Goal: Task Accomplishment & Management: Manage account settings

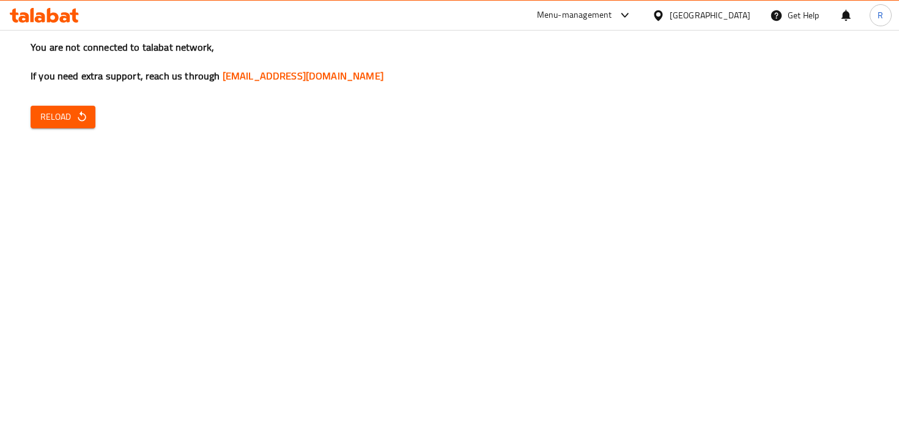
click at [570, 17] on div "Menu-management" at bounding box center [574, 15] width 75 height 15
click at [538, 105] on div "All Plugins Agent Campaigns Center Menu-management" at bounding box center [541, 80] width 183 height 81
click at [510, 111] on div "All Plugins Agent Campaigns Center Menu-management" at bounding box center [541, 80] width 183 height 81
click at [515, 100] on div "All Plugins Agent Campaigns Center Menu-management" at bounding box center [541, 80] width 183 height 81
click at [515, 105] on div "All Plugins Agent Campaigns Center Menu-management" at bounding box center [541, 80] width 183 height 81
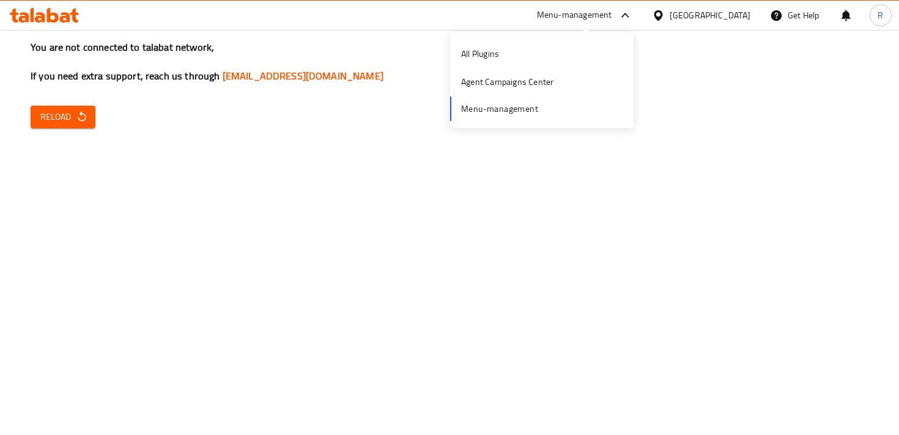
click at [515, 115] on div "All Plugins Agent Campaigns Center Menu-management" at bounding box center [541, 80] width 183 height 81
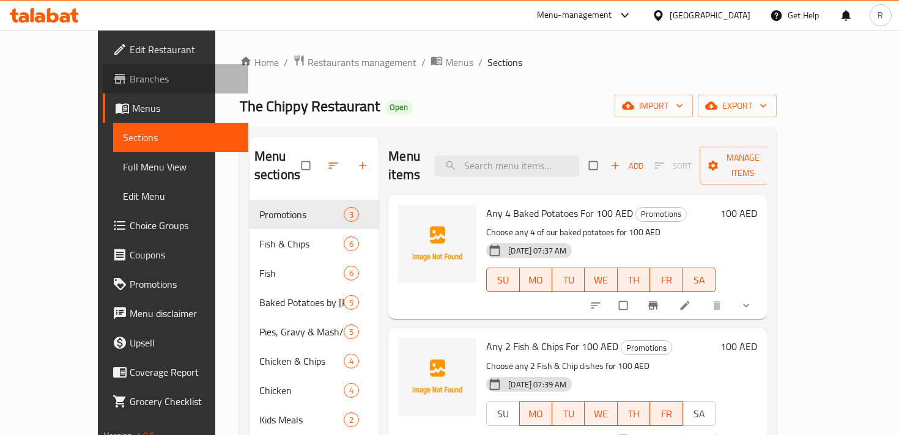
click at [130, 84] on span "Branches" at bounding box center [184, 79] width 108 height 15
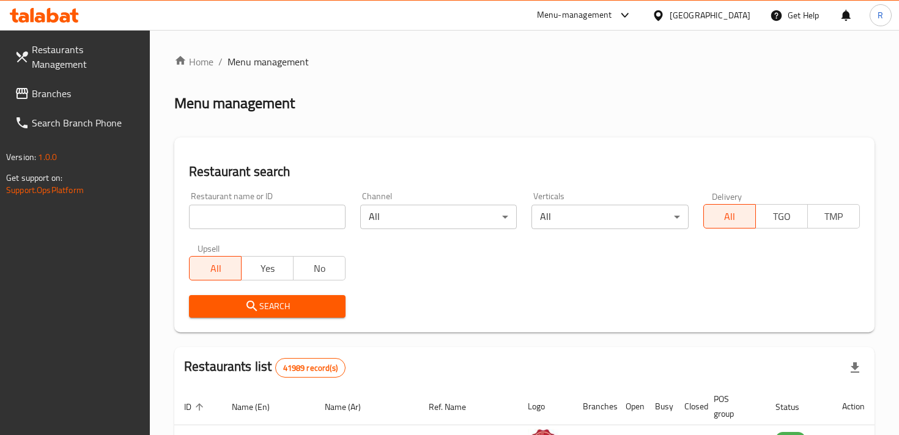
click at [260, 216] on input "search" at bounding box center [267, 217] width 157 height 24
paste input "Curry Chatti, Al Karama"
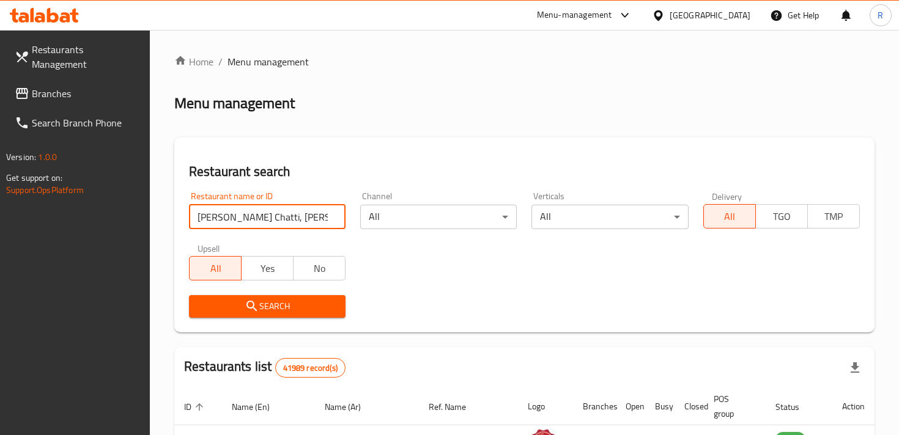
type input "Curry Chatti, Al Karama"
click button "Search" at bounding box center [267, 306] width 157 height 23
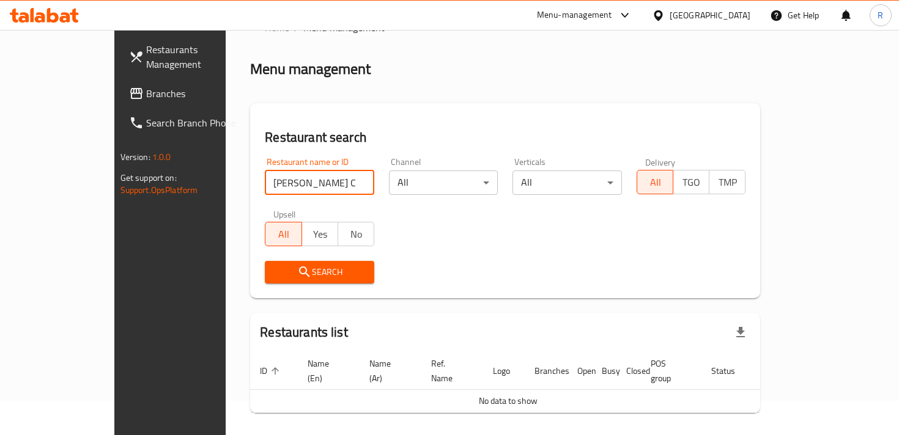
scroll to position [64, 0]
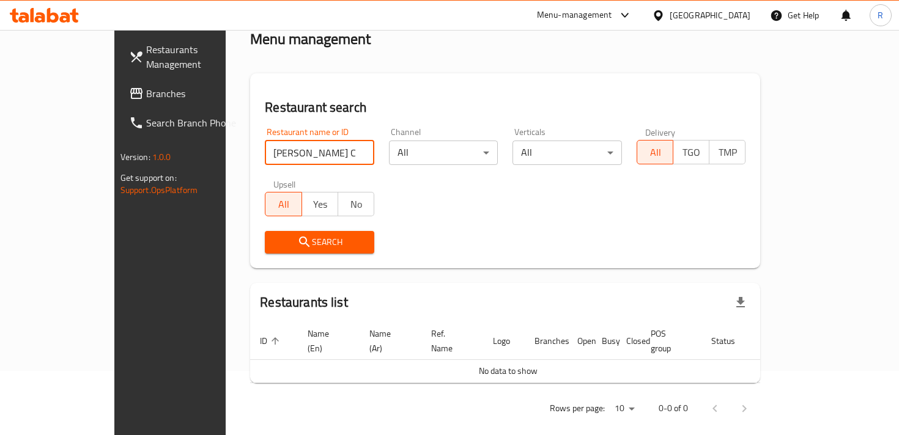
click at [333, 152] on input "Curry Chatti, Al Karama" at bounding box center [319, 153] width 109 height 24
click at [293, 155] on input "search" at bounding box center [319, 153] width 109 height 24
paste input "Curry Chatti, Al Karama"
type input "Curry Chatti, Al Karama"
type input "curry chatti"
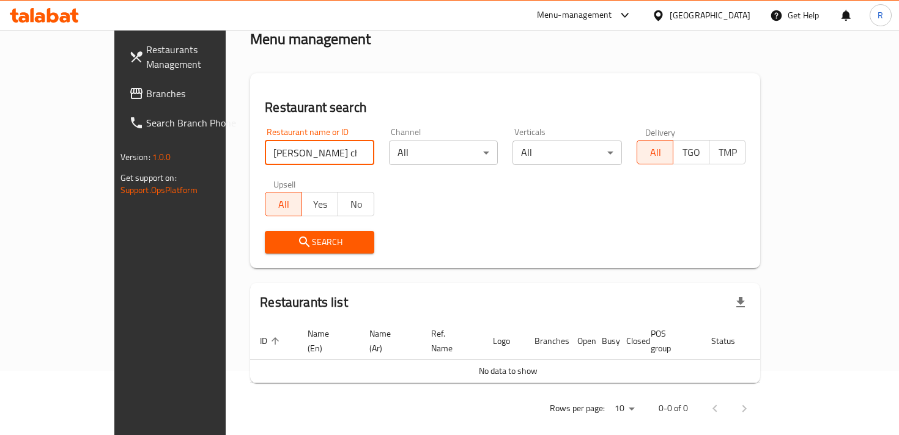
click button "Search" at bounding box center [319, 242] width 109 height 23
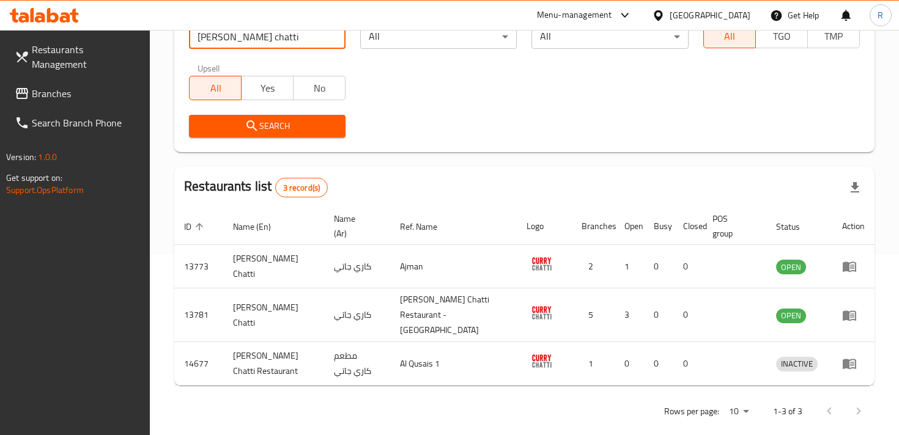
scroll to position [187, 0]
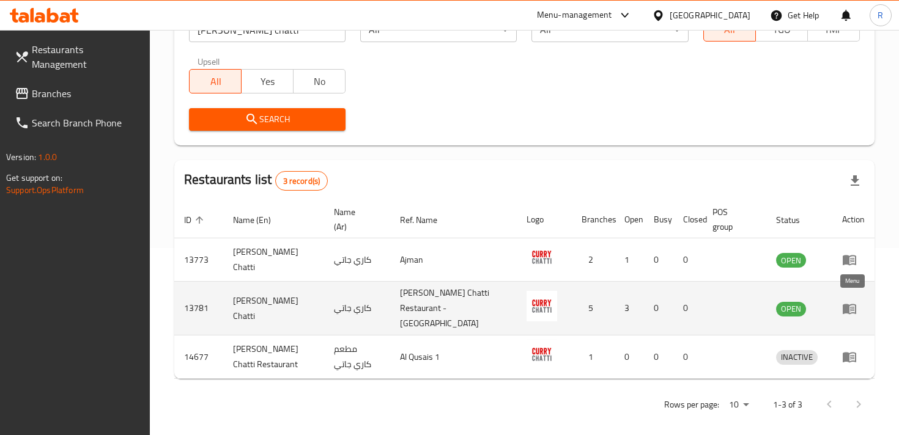
click at [857, 302] on link "enhanced table" at bounding box center [853, 308] width 23 height 15
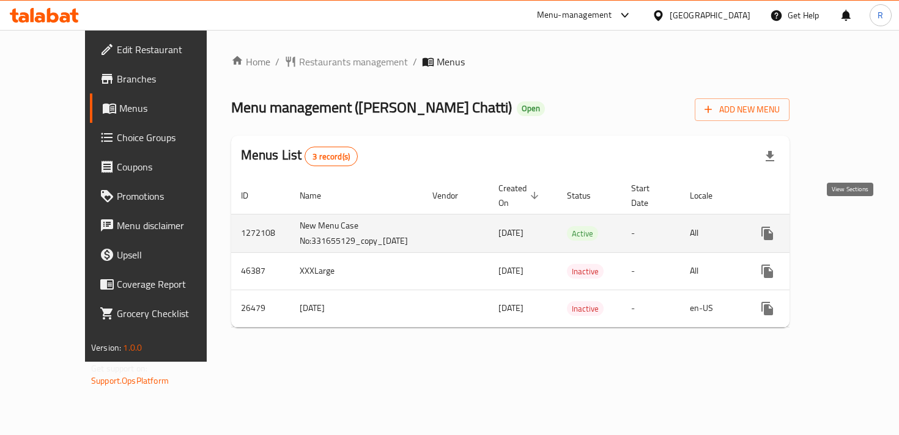
click at [854, 226] on icon "enhanced table" at bounding box center [855, 233] width 15 height 15
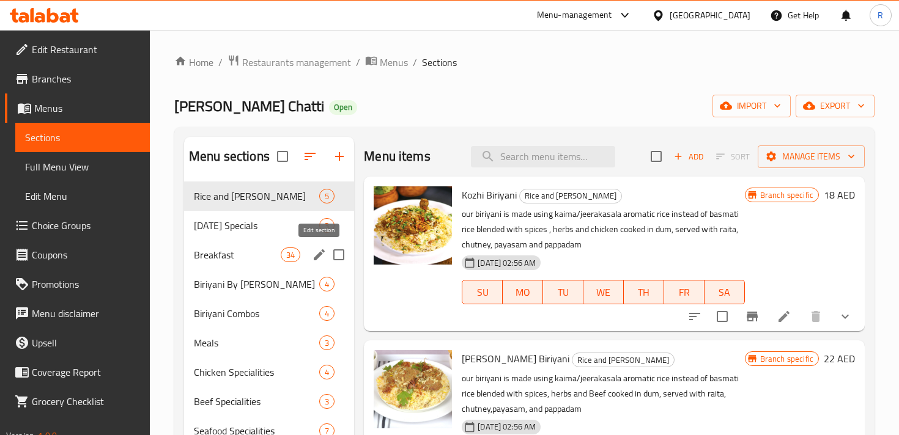
click at [319, 256] on icon "edit" at bounding box center [319, 254] width 11 height 11
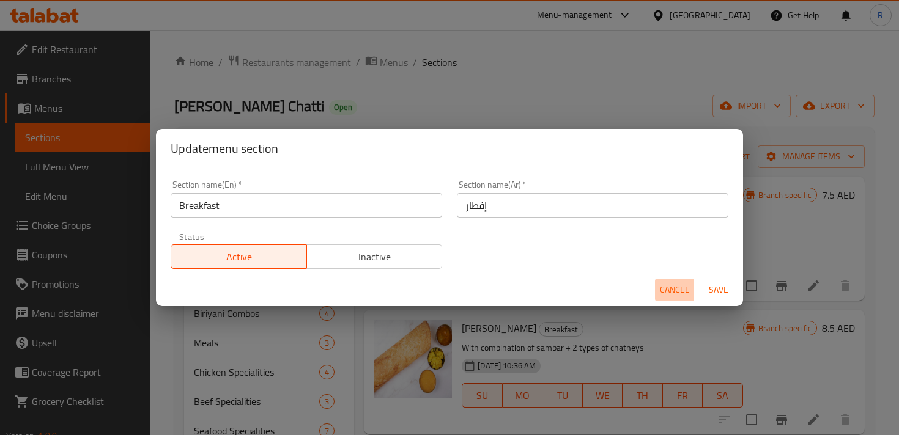
click at [663, 290] on span "Cancel" at bounding box center [674, 289] width 29 height 15
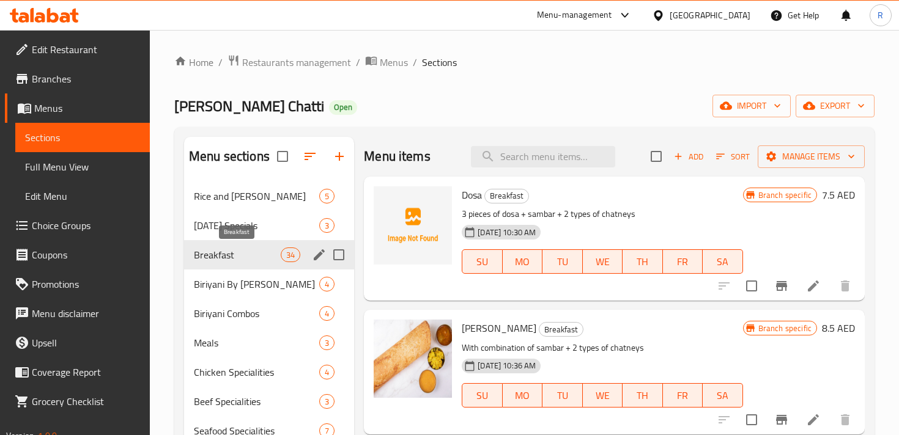
click at [220, 250] on span "Breakfast" at bounding box center [237, 255] width 87 height 15
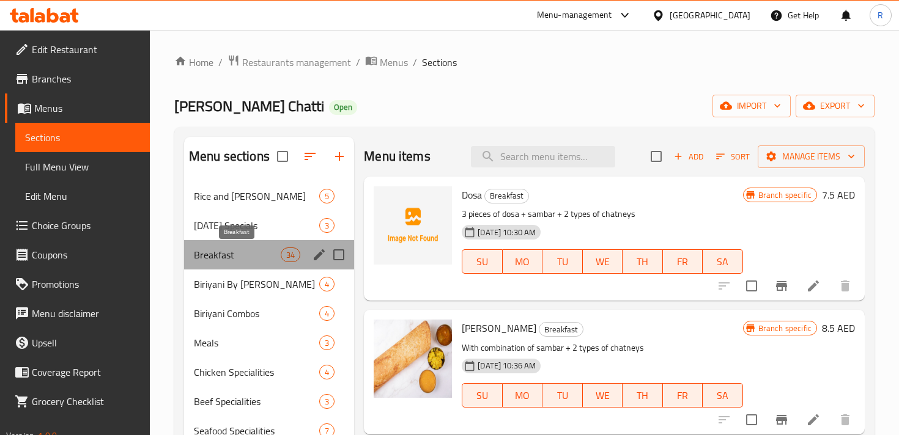
click at [220, 250] on span "Breakfast" at bounding box center [237, 255] width 87 height 15
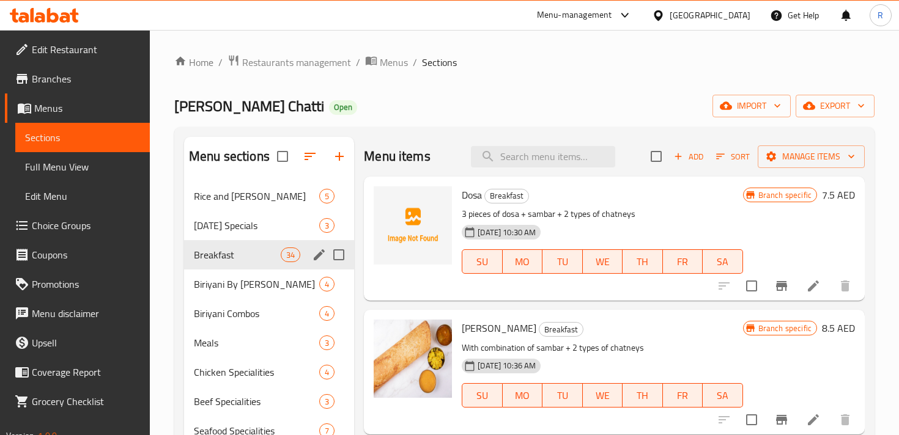
click at [339, 257] on input "Menu sections" at bounding box center [339, 255] width 26 height 26
checkbox input "true"
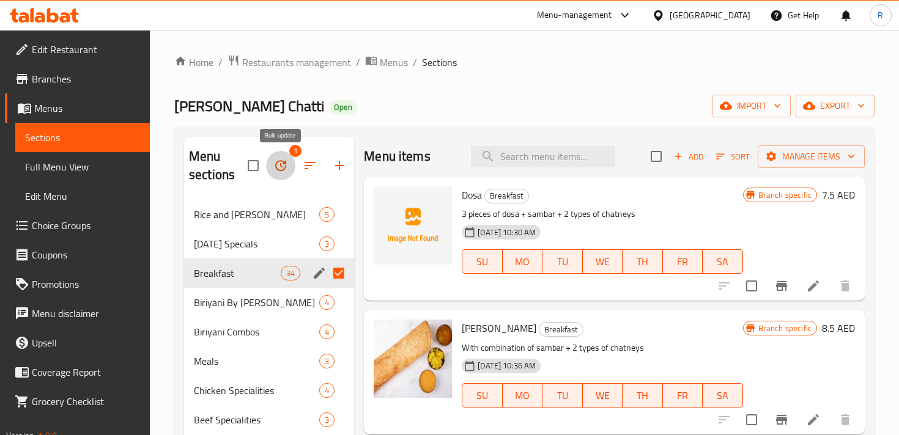
click at [283, 169] on icon "button" at bounding box center [280, 165] width 11 height 11
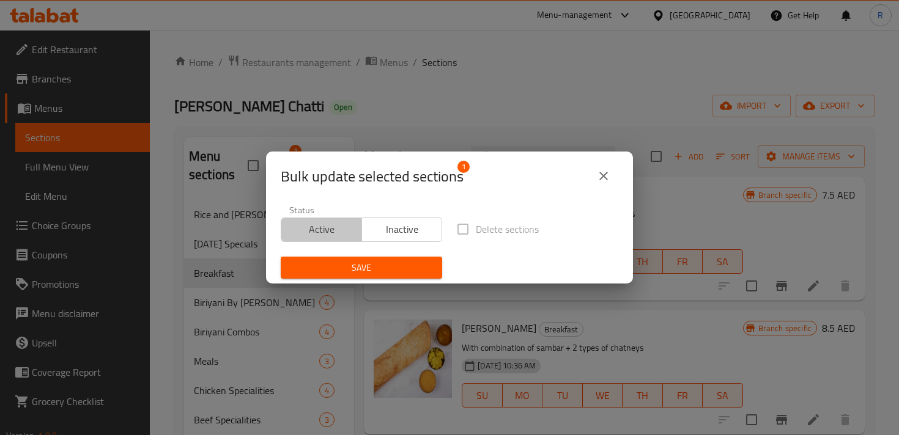
click at [345, 232] on span "Active" at bounding box center [321, 230] width 71 height 18
click at [601, 176] on icon "close" at bounding box center [603, 176] width 15 height 15
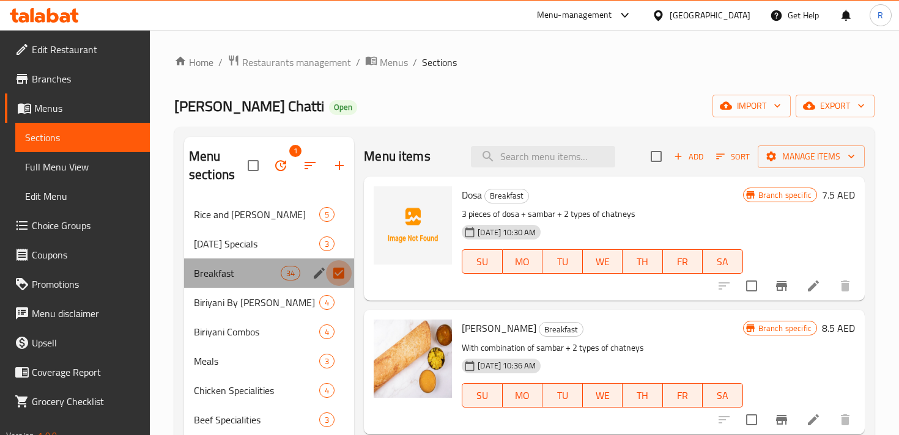
click at [336, 275] on input "Menu sections" at bounding box center [339, 273] width 26 height 26
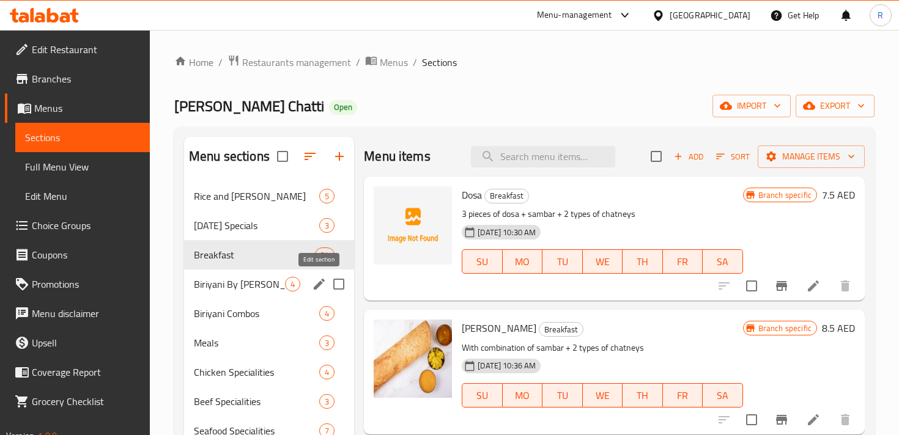
click at [312, 285] on icon "edit" at bounding box center [319, 284] width 15 height 15
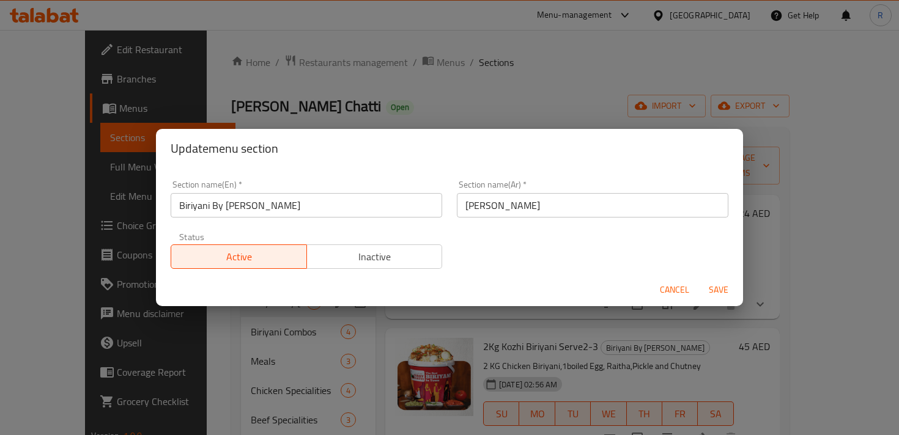
click at [663, 290] on span "Cancel" at bounding box center [674, 289] width 29 height 15
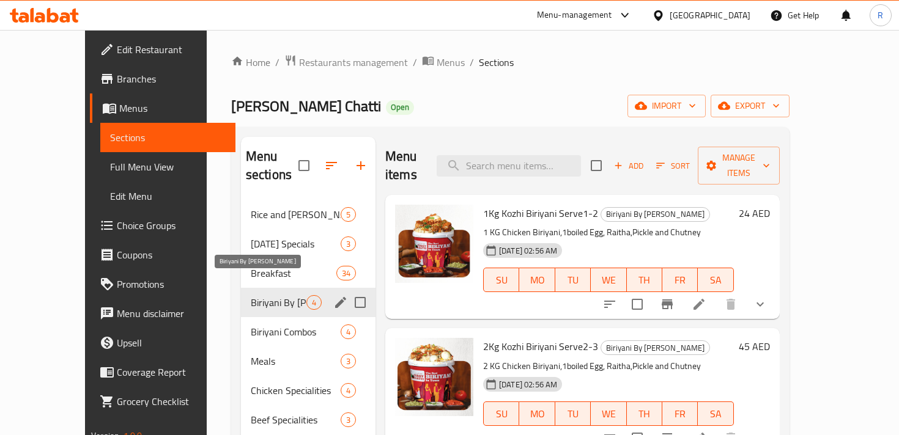
click at [251, 295] on span "Biriyani By [PERSON_NAME]" at bounding box center [279, 302] width 56 height 15
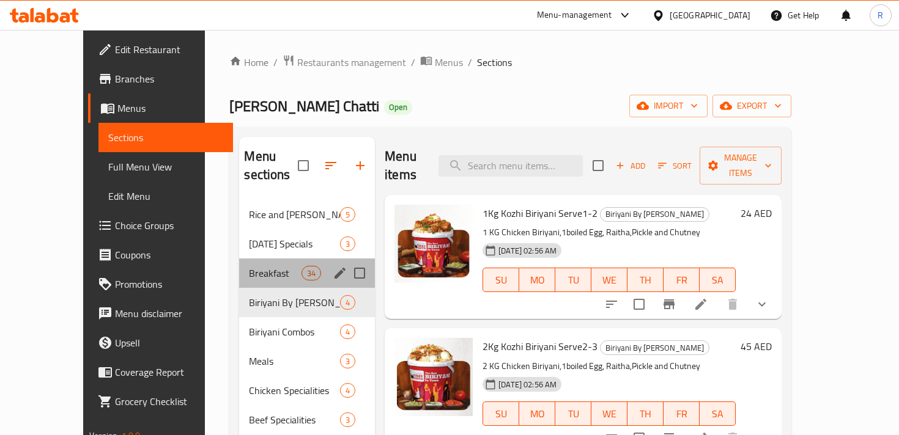
click at [240, 259] on div "Breakfast 34" at bounding box center [307, 273] width 136 height 29
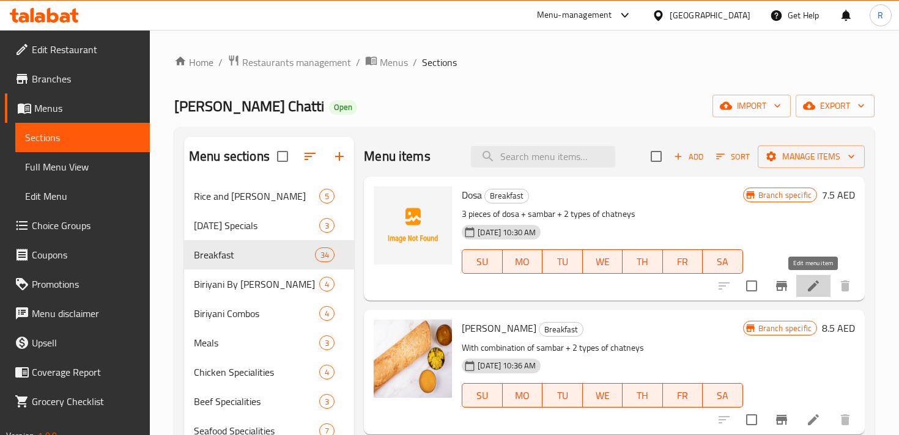
click at [810, 285] on icon at bounding box center [813, 286] width 15 height 15
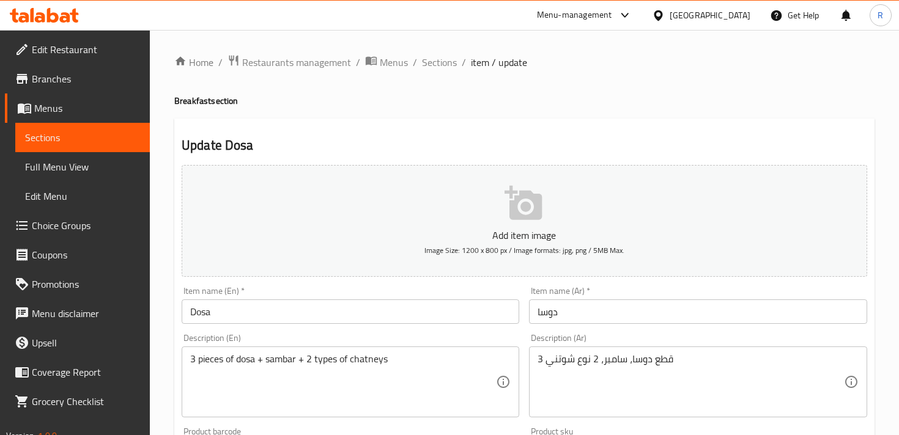
click at [471, 64] on span "item / update" at bounding box center [499, 62] width 56 height 15
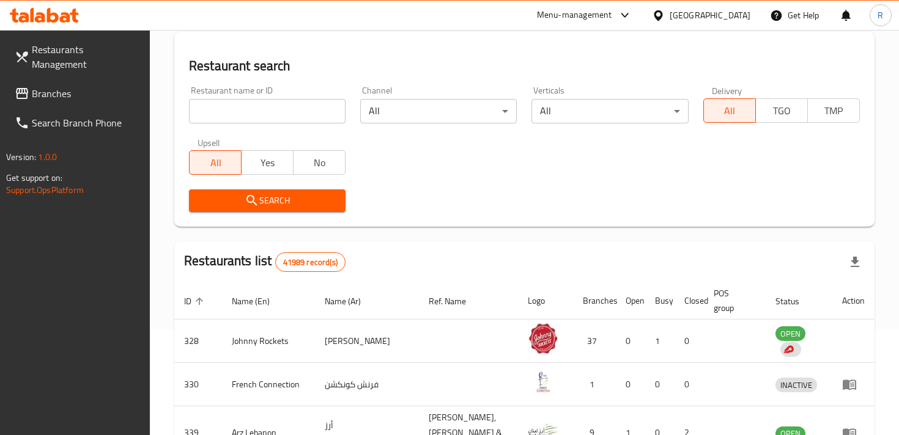
scroll to position [116, 0]
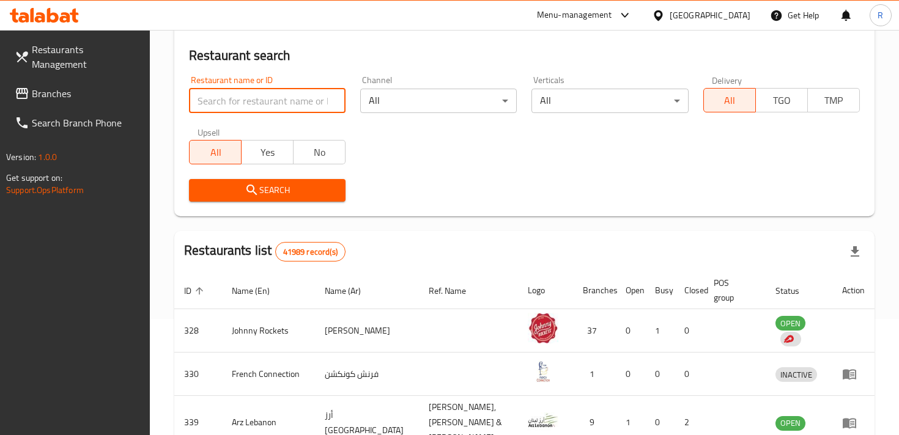
click at [277, 100] on input "search" at bounding box center [267, 101] width 157 height 24
click button "Search" at bounding box center [267, 190] width 157 height 23
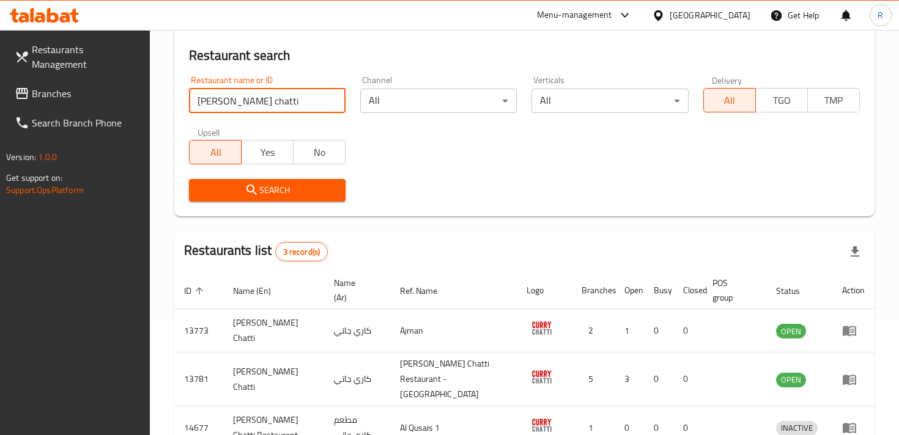
click button "Search" at bounding box center [267, 190] width 157 height 23
type input "curry chatti"
click button "Search" at bounding box center [267, 190] width 157 height 23
click at [276, 190] on span "Search" at bounding box center [267, 190] width 137 height 15
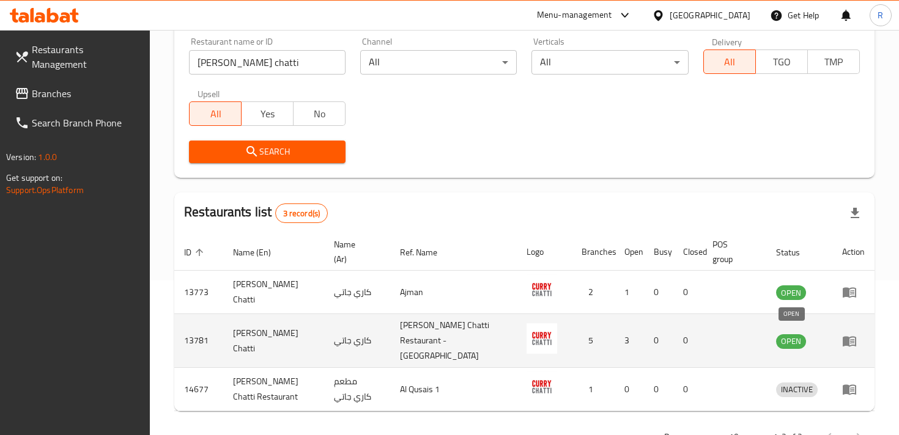
scroll to position [187, 0]
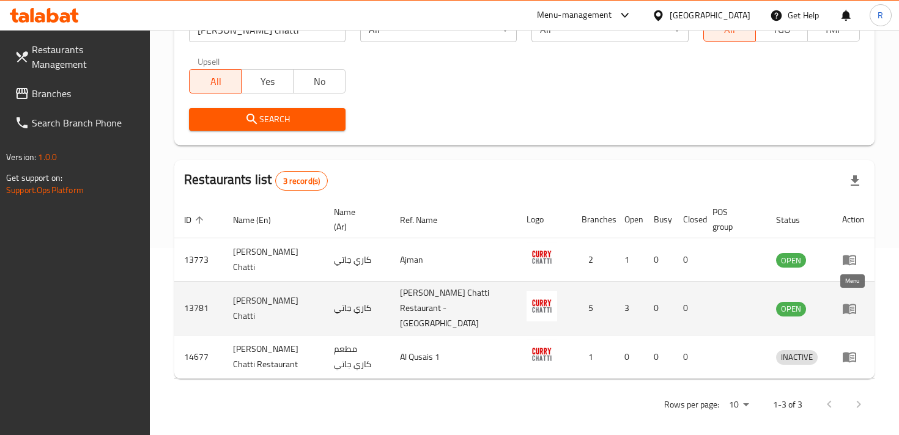
click at [854, 304] on icon "enhanced table" at bounding box center [849, 309] width 13 height 10
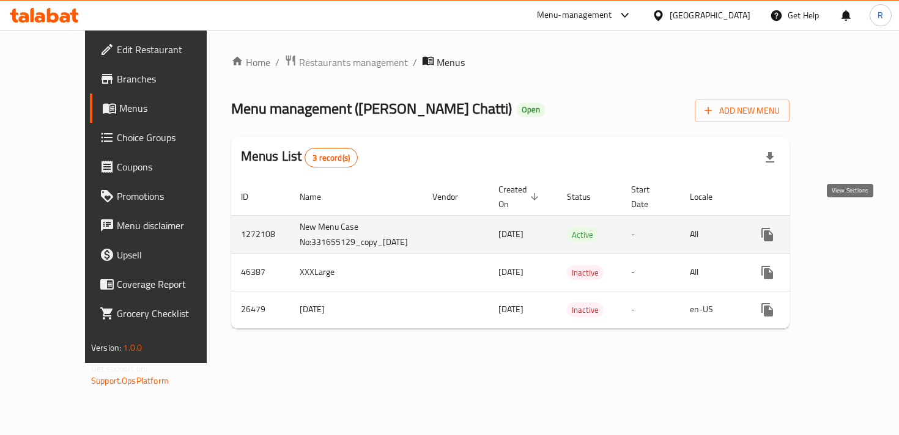
click at [852, 227] on icon "enhanced table" at bounding box center [855, 234] width 15 height 15
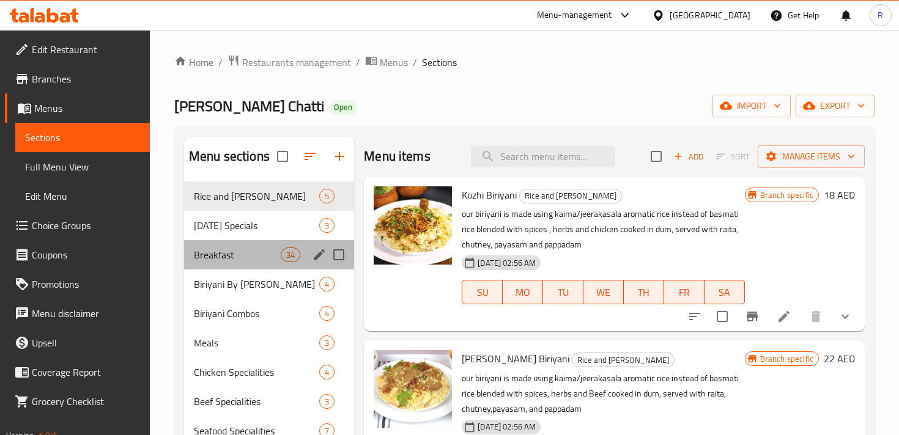
click at [216, 264] on div "Breakfast 34" at bounding box center [269, 254] width 170 height 29
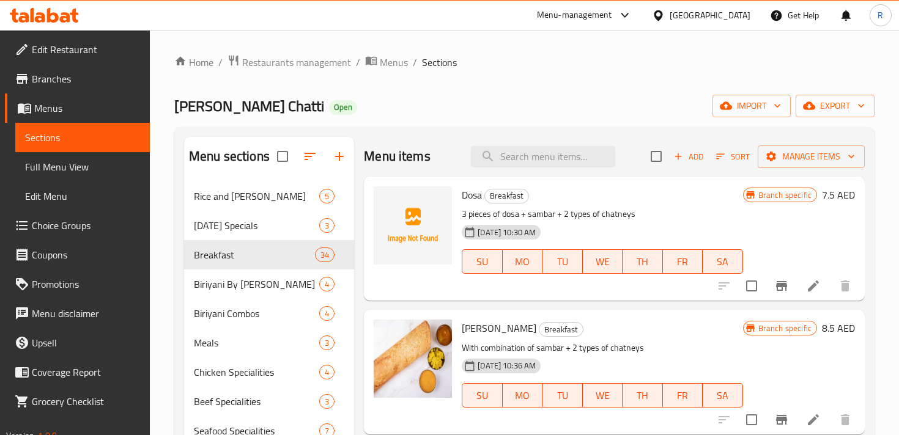
scroll to position [46, 0]
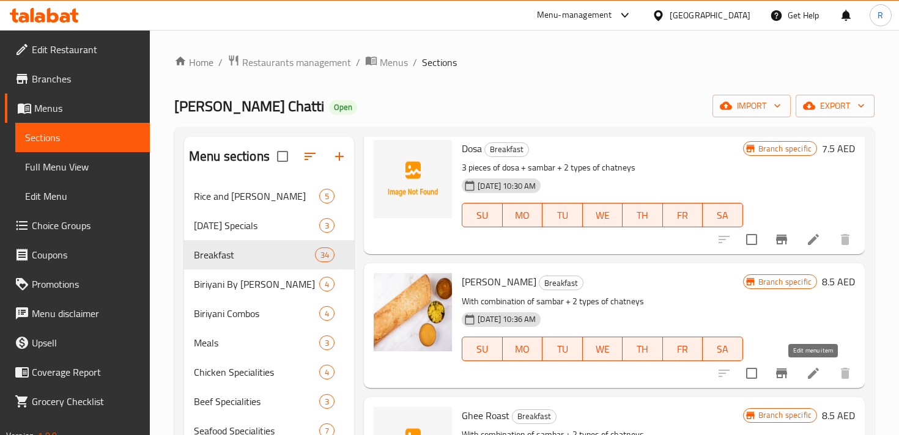
click at [819, 377] on icon at bounding box center [813, 373] width 15 height 15
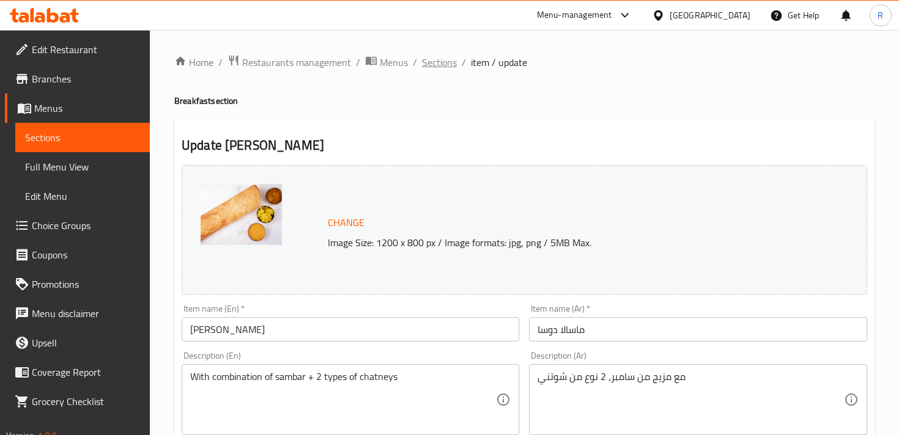
click at [431, 65] on span "Sections" at bounding box center [439, 62] width 35 height 15
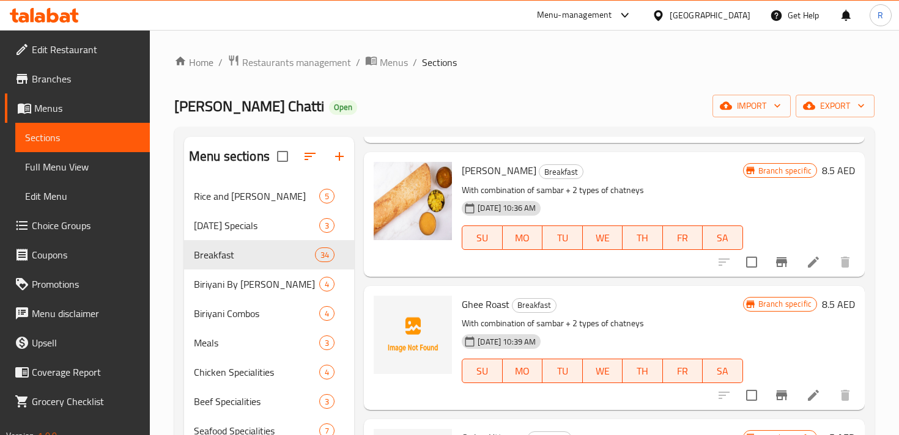
scroll to position [161, 0]
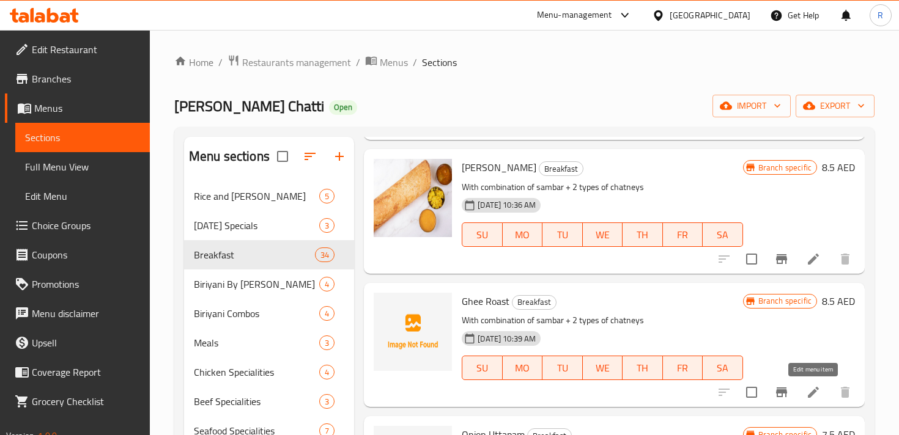
click at [809, 397] on icon at bounding box center [813, 392] width 11 height 11
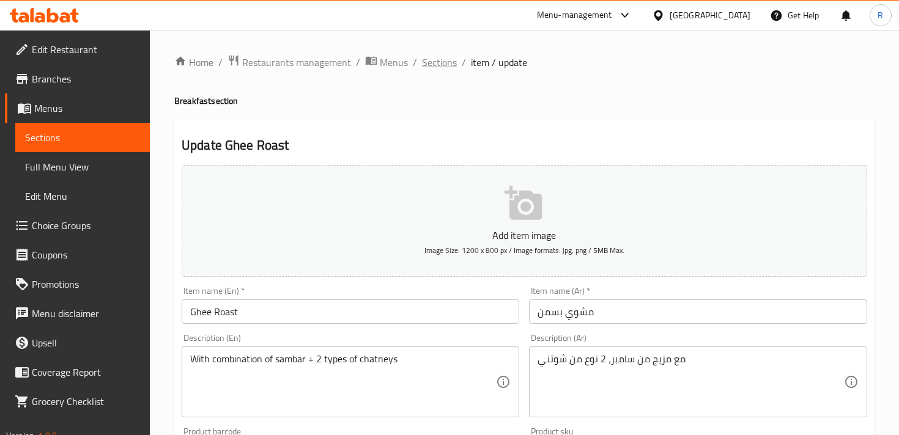
click at [445, 62] on span "Sections" at bounding box center [439, 62] width 35 height 15
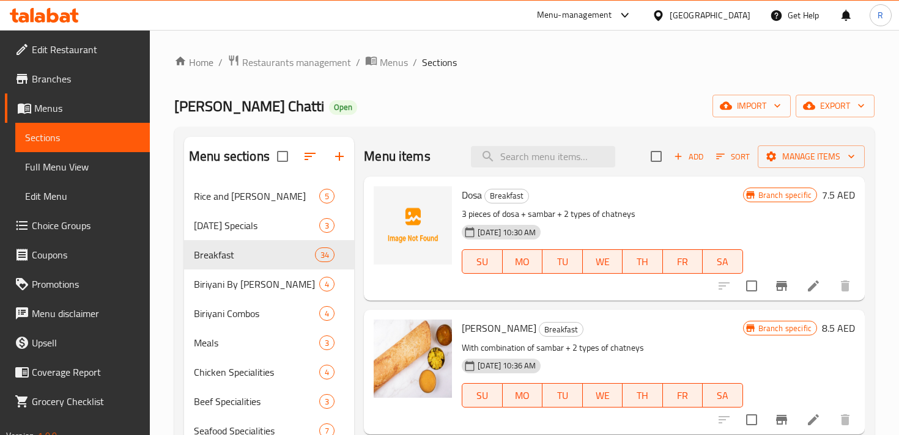
click at [243, 104] on span "[PERSON_NAME] Chatti" at bounding box center [249, 106] width 150 height 28
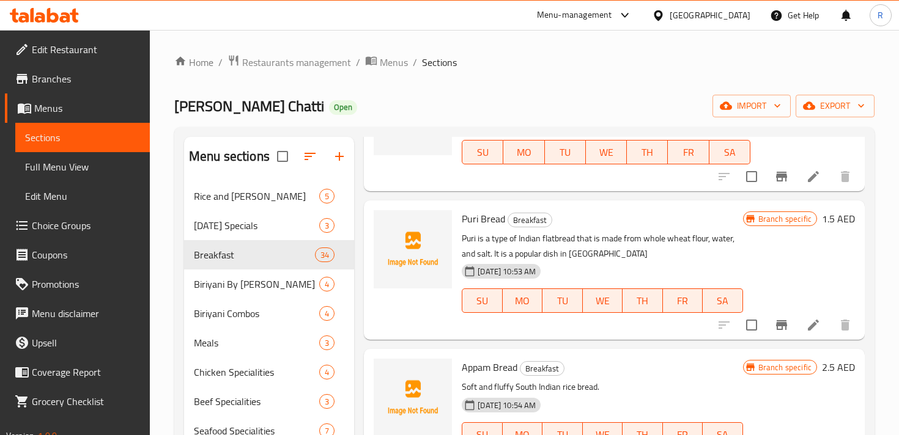
scroll to position [1447, 0]
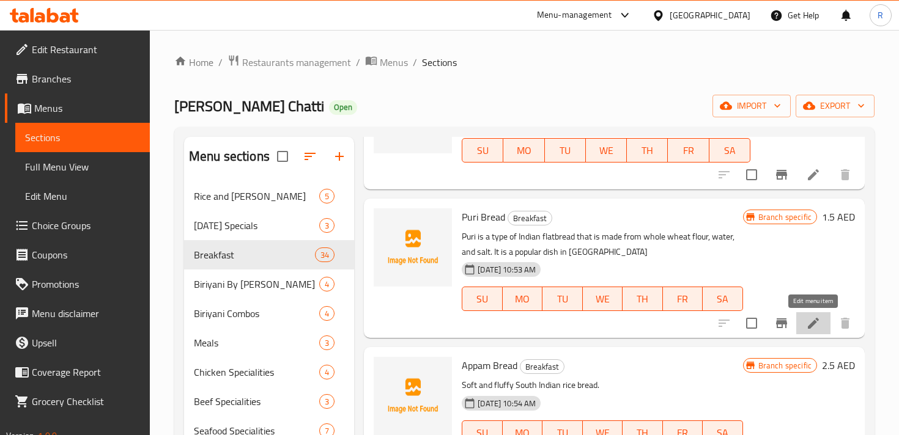
click at [806, 325] on icon at bounding box center [813, 323] width 15 height 15
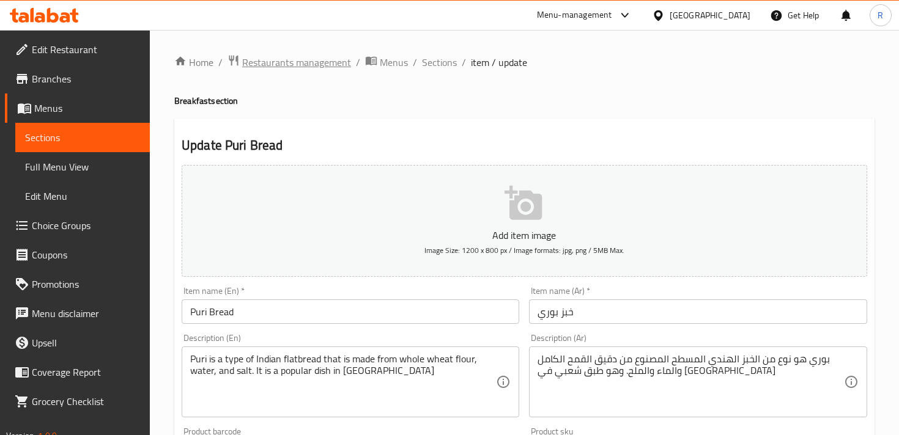
click at [324, 61] on span "Restaurants management" at bounding box center [296, 62] width 109 height 15
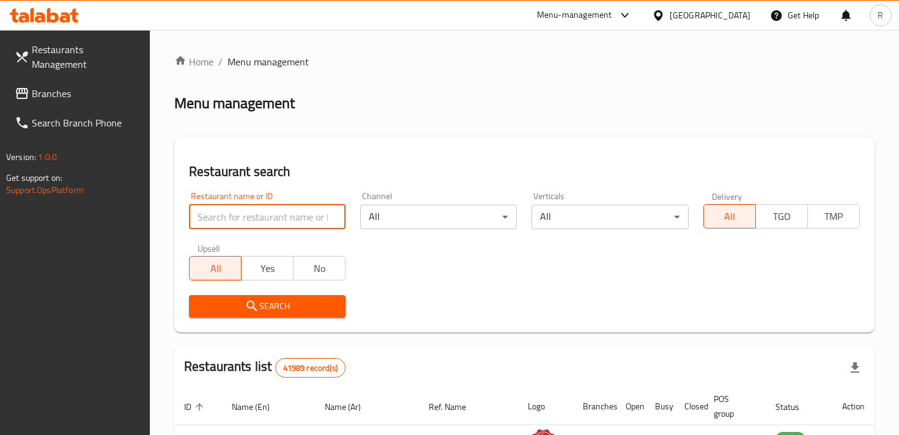
click at [279, 218] on input "search" at bounding box center [267, 217] width 157 height 24
paste input "13781"
type input "13781"
click button "Search" at bounding box center [267, 306] width 157 height 23
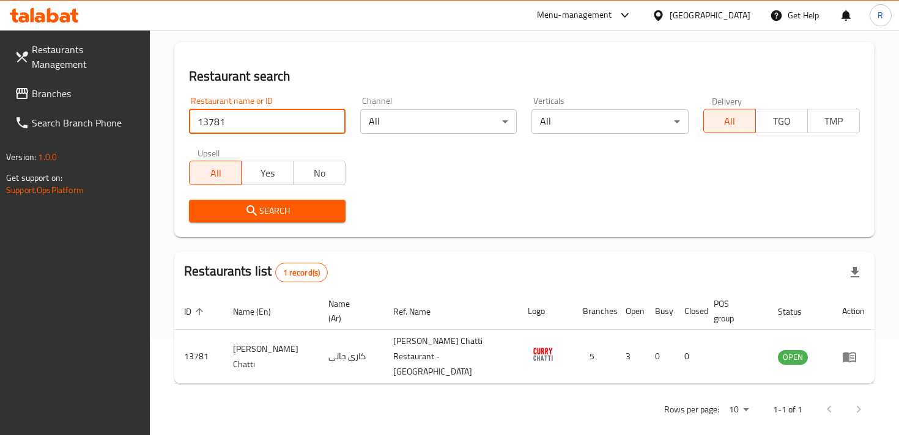
scroll to position [100, 0]
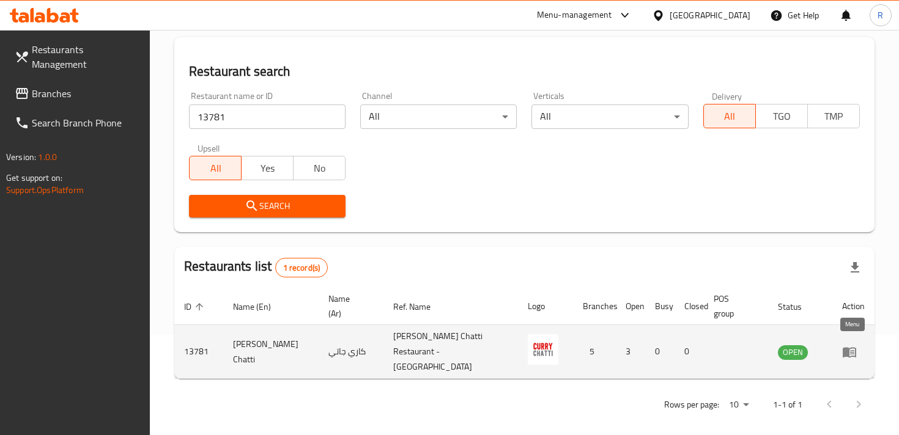
click at [852, 348] on icon "enhanced table" at bounding box center [849, 352] width 15 height 15
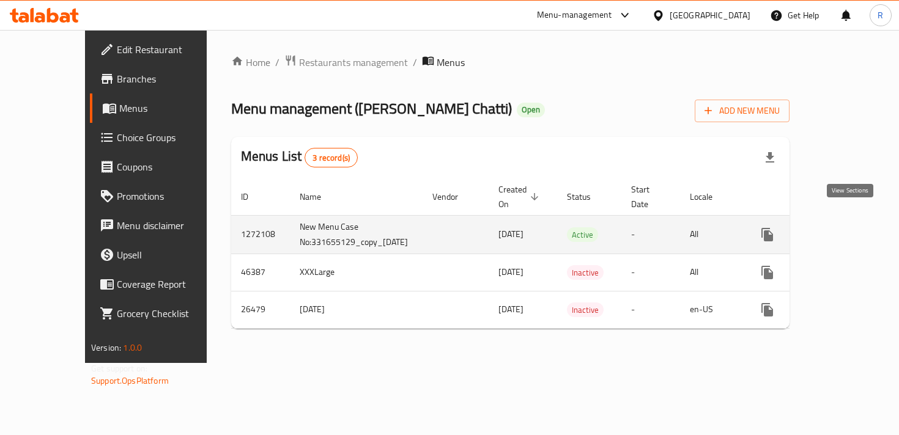
click at [848, 227] on icon "enhanced table" at bounding box center [855, 234] width 15 height 15
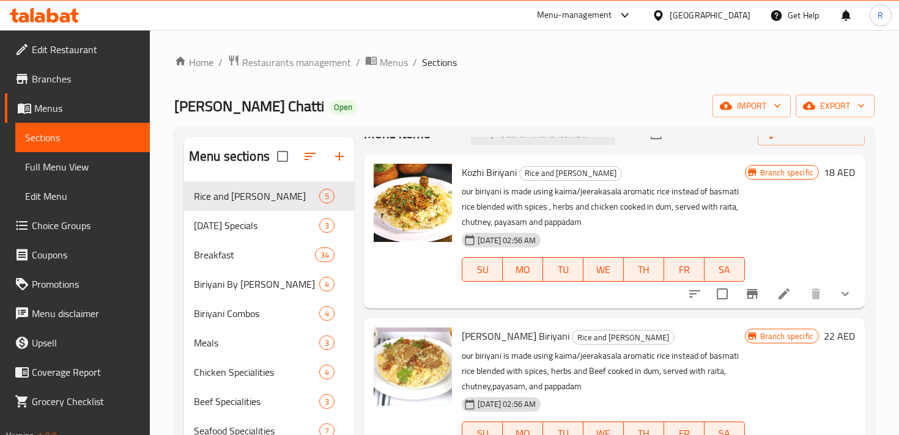
scroll to position [23, 0]
click at [221, 263] on div "Breakfast 34" at bounding box center [269, 254] width 170 height 29
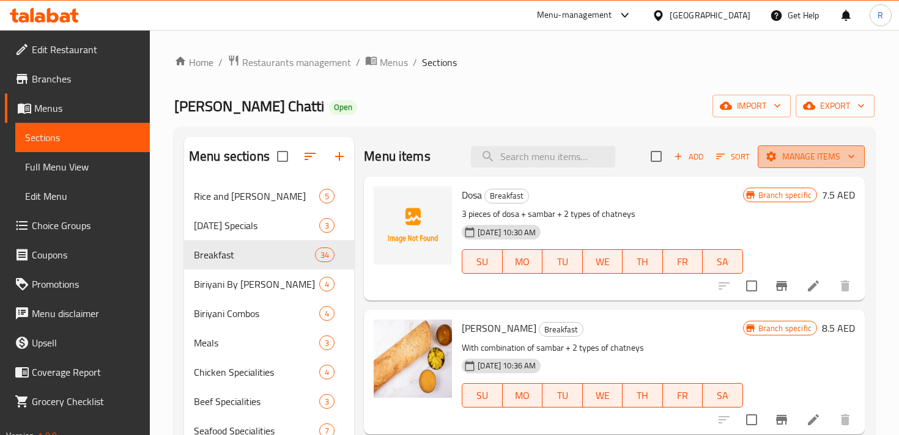
click at [842, 158] on span "Manage items" at bounding box center [810, 156] width 87 height 15
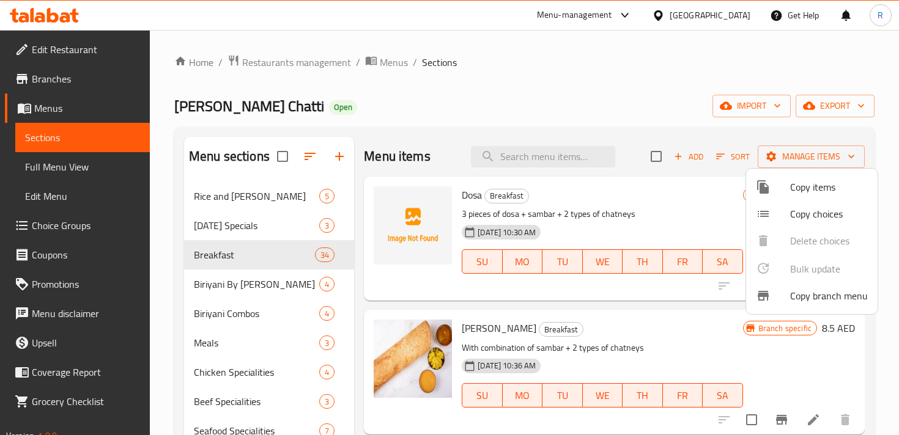
click at [733, 153] on div at bounding box center [449, 217] width 899 height 435
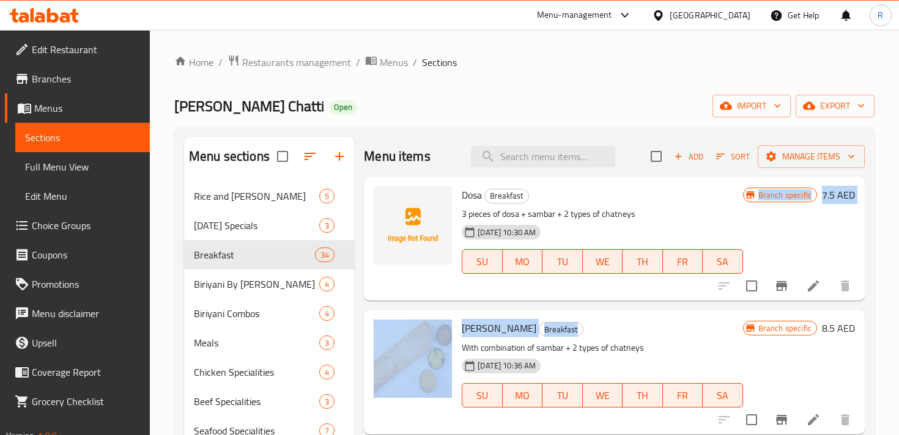
drag, startPoint x: 671, startPoint y: 323, endPoint x: 668, endPoint y: 286, distance: 37.4
click at [668, 286] on div "Dosa Breakfast 3 pieces of dosa + sambar + 2 types of chatneys 03-03-2025 10:30…" at bounding box center [614, 281] width 501 height 208
click at [720, 161] on icon "button" at bounding box center [720, 156] width 11 height 11
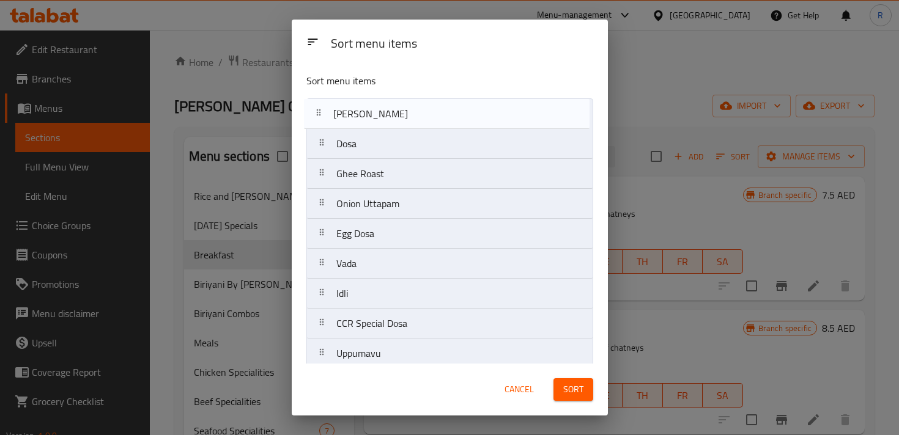
drag, startPoint x: 435, startPoint y: 152, endPoint x: 432, endPoint y: 114, distance: 37.5
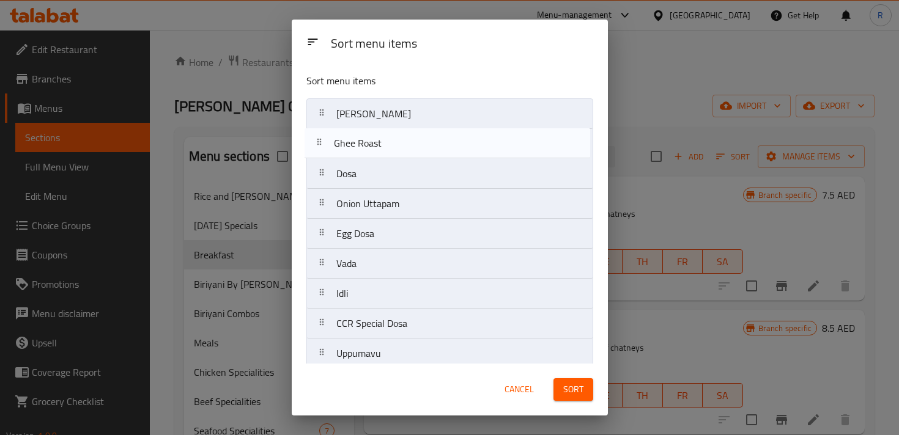
drag, startPoint x: 429, startPoint y: 174, endPoint x: 426, endPoint y: 138, distance: 35.5
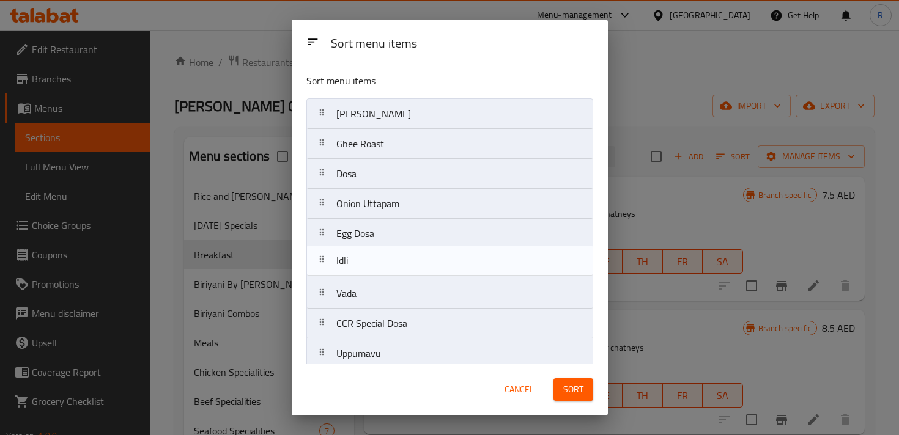
scroll to position [1, 0]
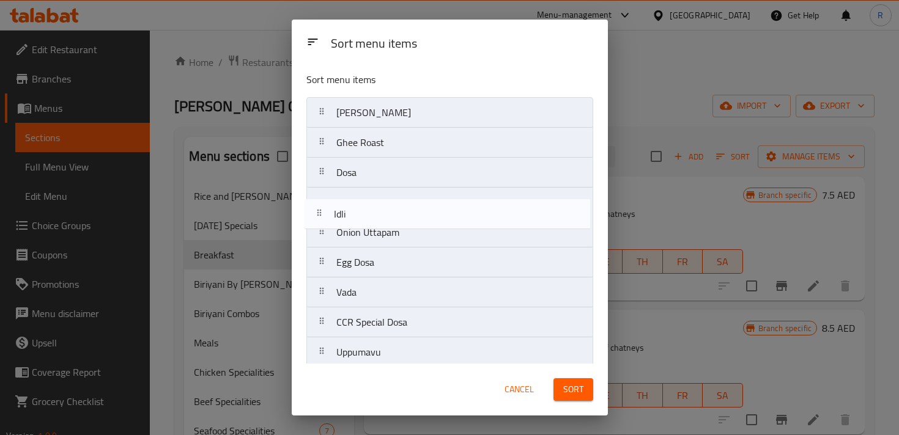
drag, startPoint x: 411, startPoint y: 295, endPoint x: 407, endPoint y: 205, distance: 89.4
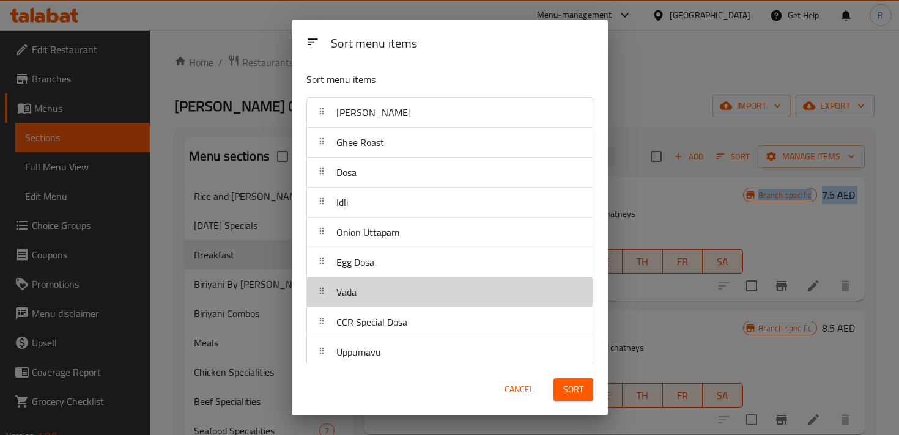
scroll to position [2, 0]
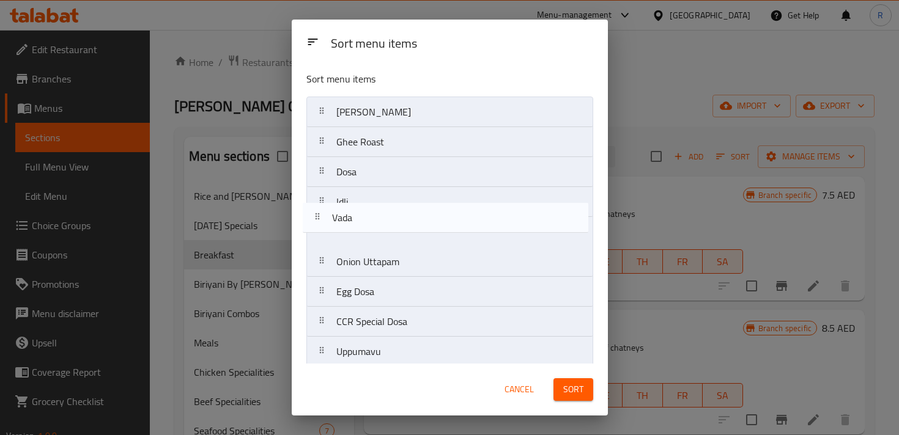
drag, startPoint x: 393, startPoint y: 295, endPoint x: 387, endPoint y: 215, distance: 79.7
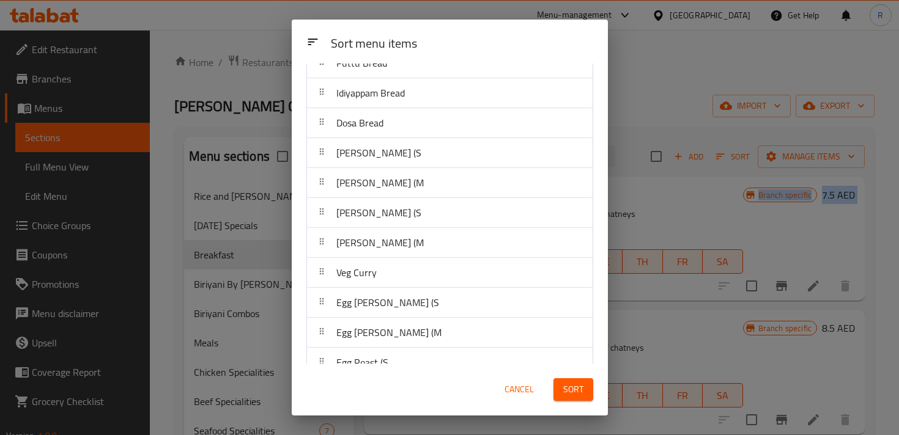
scroll to position [759, 0]
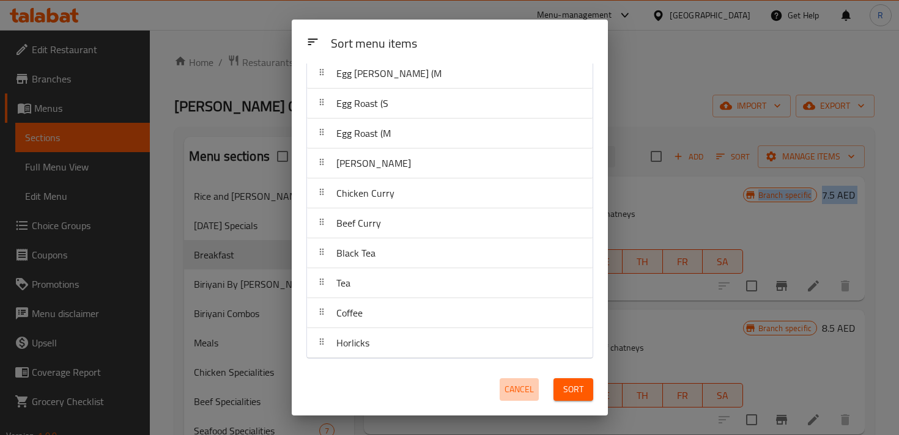
click at [517, 390] on span "Cancel" at bounding box center [518, 389] width 29 height 15
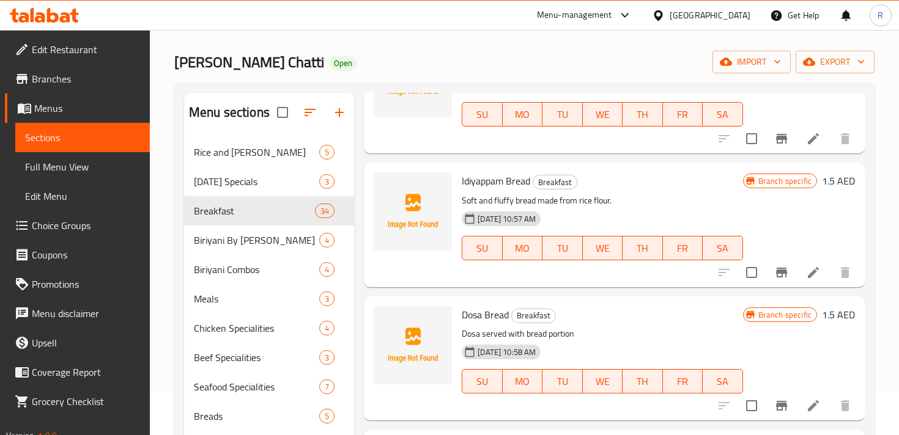
scroll to position [2126, 0]
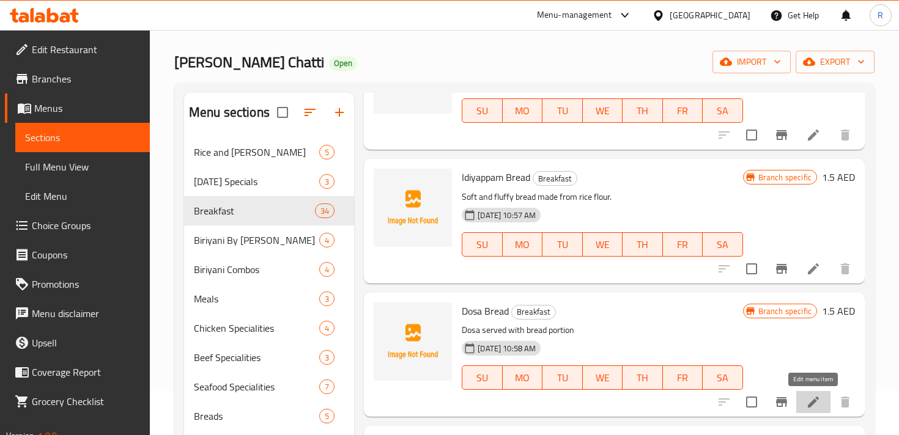
click at [816, 401] on icon at bounding box center [813, 402] width 11 height 11
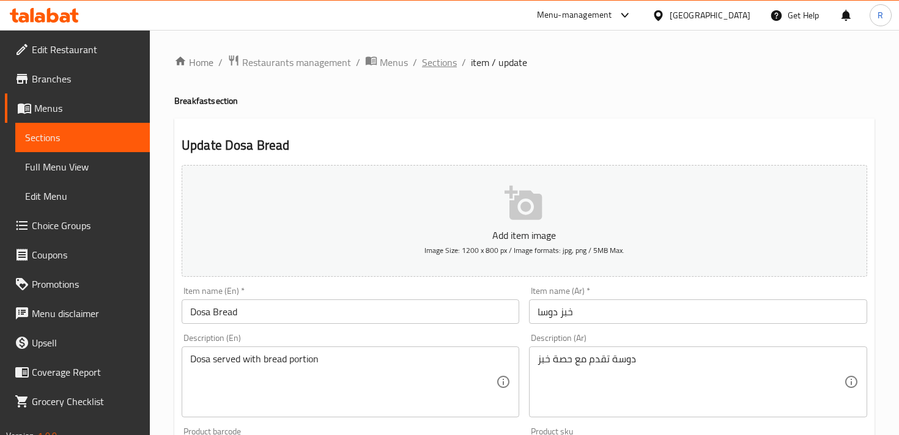
click at [440, 67] on span "Sections" at bounding box center [439, 62] width 35 height 15
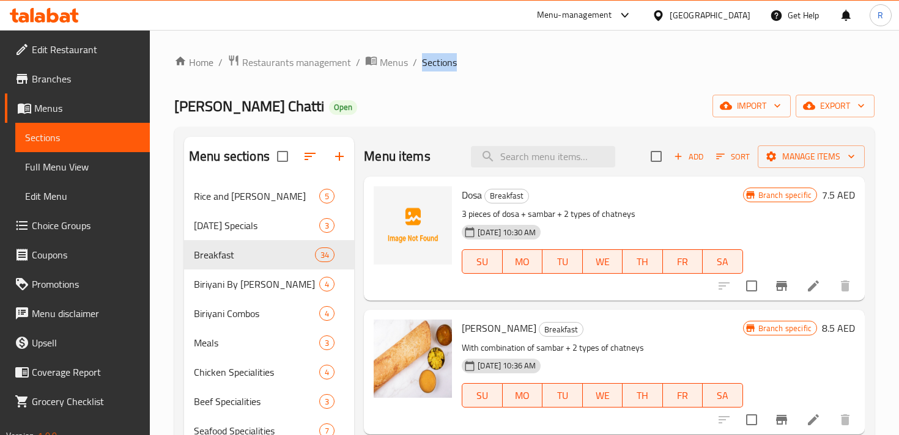
click at [440, 67] on span "Sections" at bounding box center [439, 62] width 35 height 15
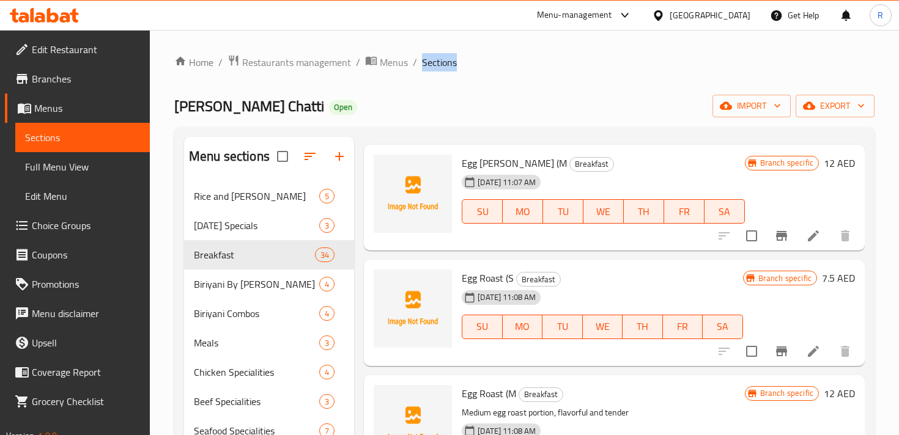
scroll to position [3088, 0]
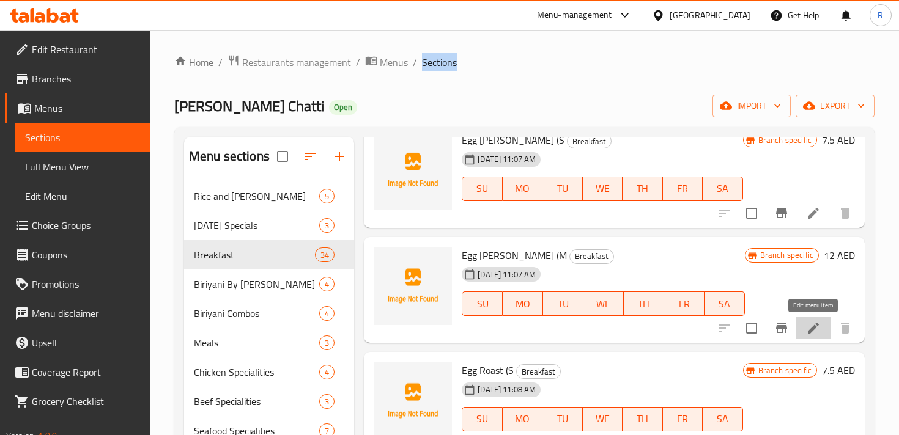
click at [813, 336] on icon at bounding box center [813, 328] width 15 height 15
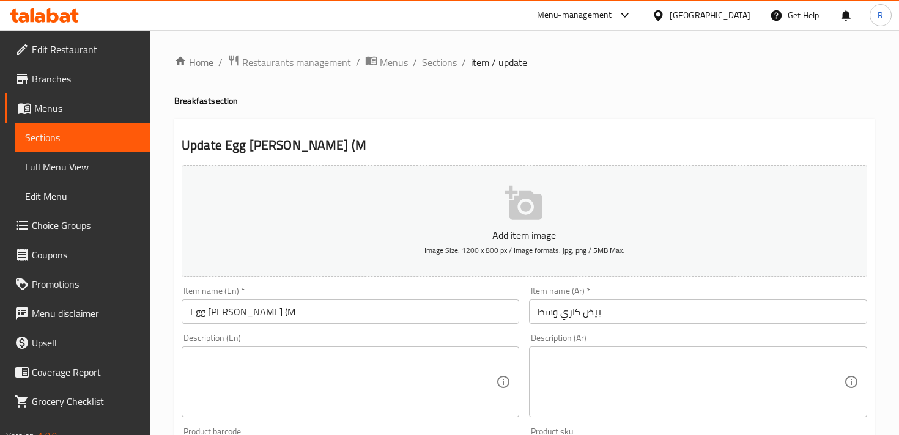
click at [389, 62] on span "Menus" at bounding box center [394, 62] width 28 height 15
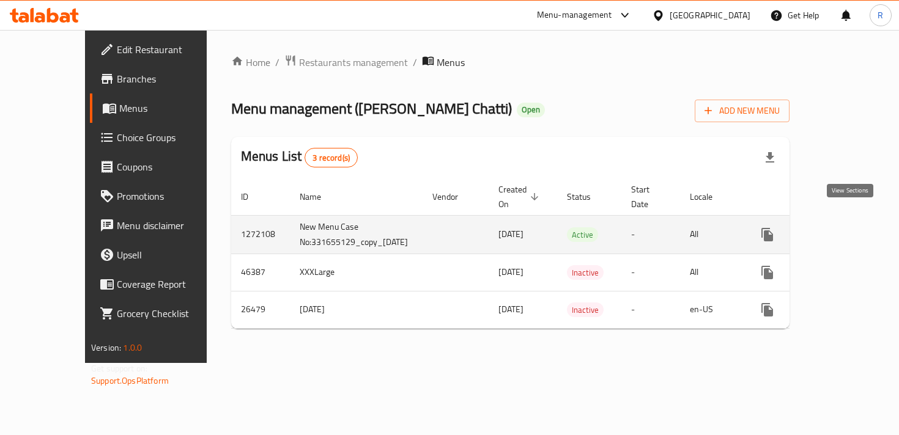
click at [848, 227] on icon "enhanced table" at bounding box center [855, 234] width 15 height 15
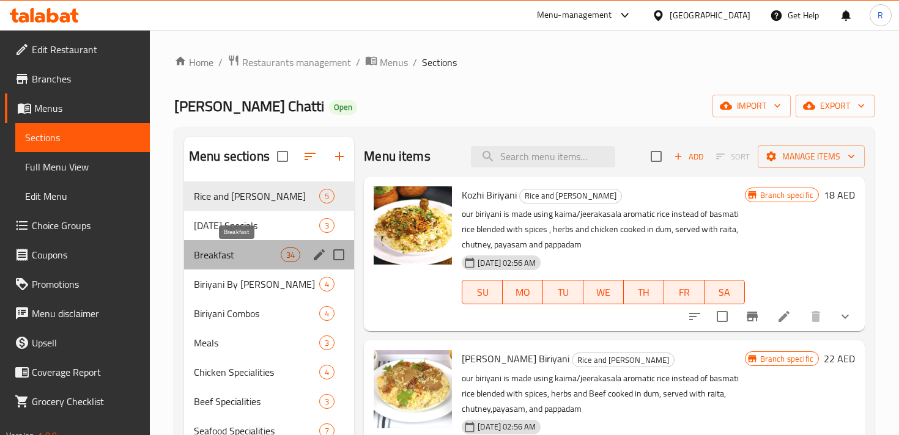
click at [257, 255] on span "Breakfast" at bounding box center [237, 255] width 87 height 15
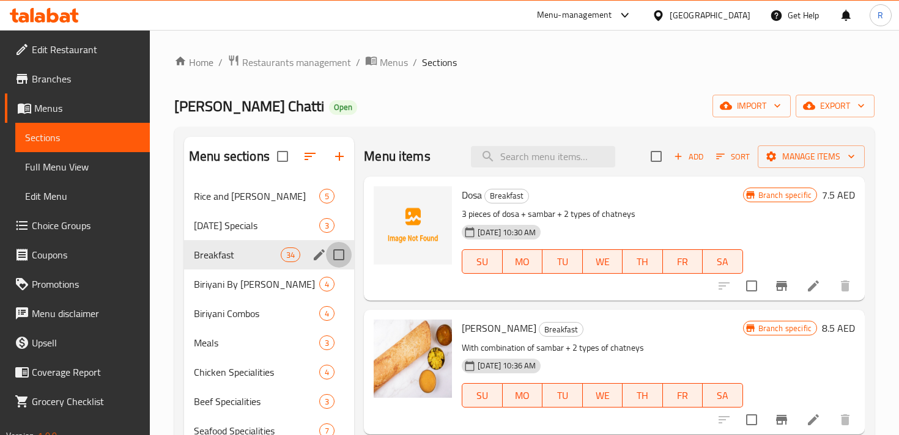
click at [342, 256] on input "Menu sections" at bounding box center [339, 255] width 26 height 26
checkbox input "true"
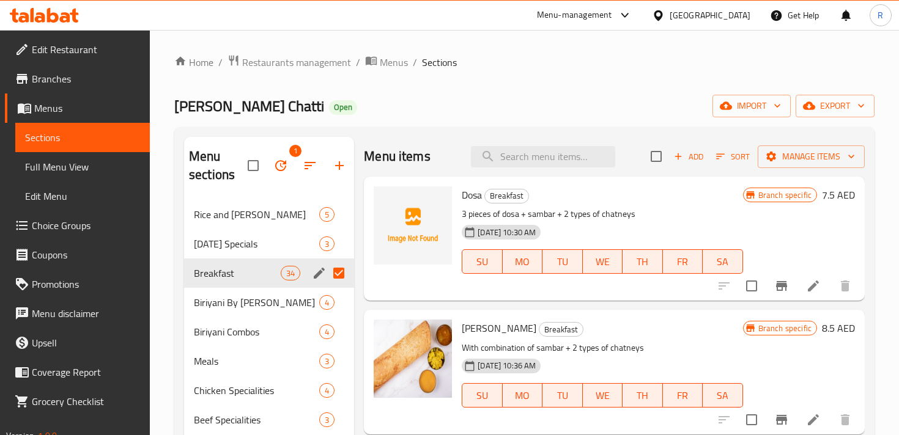
click at [282, 161] on icon "button" at bounding box center [280, 165] width 11 height 11
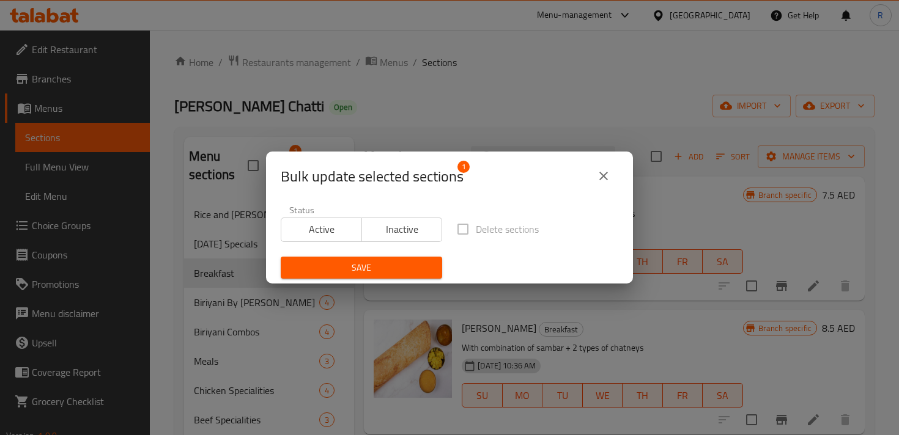
click at [547, 88] on div "Bulk update selected sections 1 Status Active Inactive Delete sections Save" at bounding box center [449, 217] width 899 height 435
click at [604, 174] on icon "close" at bounding box center [603, 176] width 9 height 9
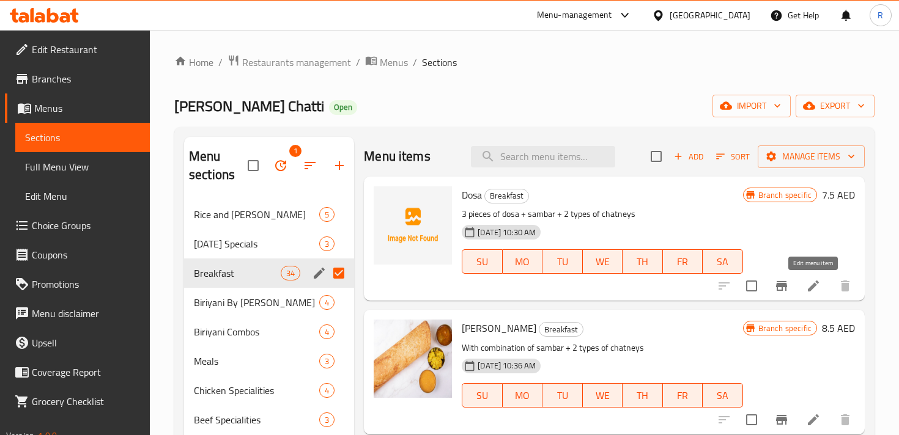
click at [807, 291] on icon at bounding box center [813, 286] width 15 height 15
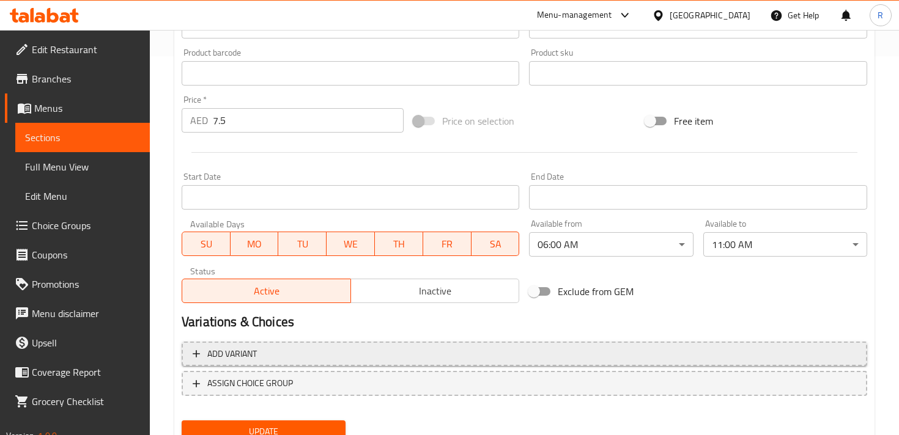
scroll to position [429, 0]
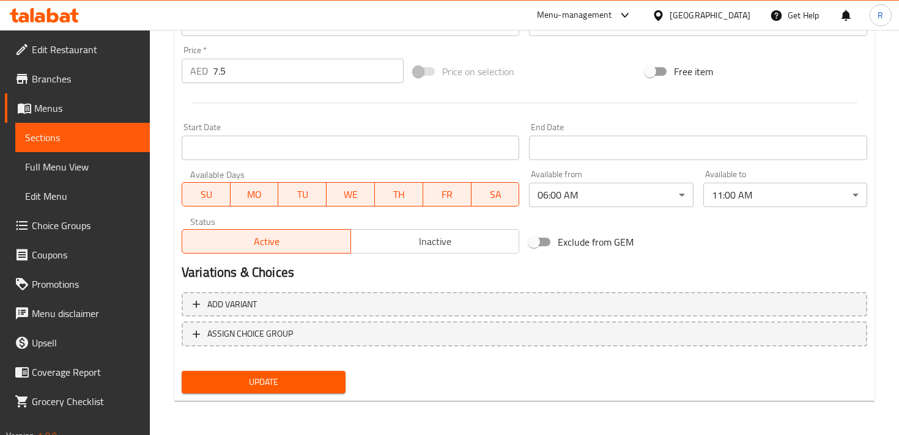
click at [313, 382] on span "Update" at bounding box center [263, 382] width 144 height 15
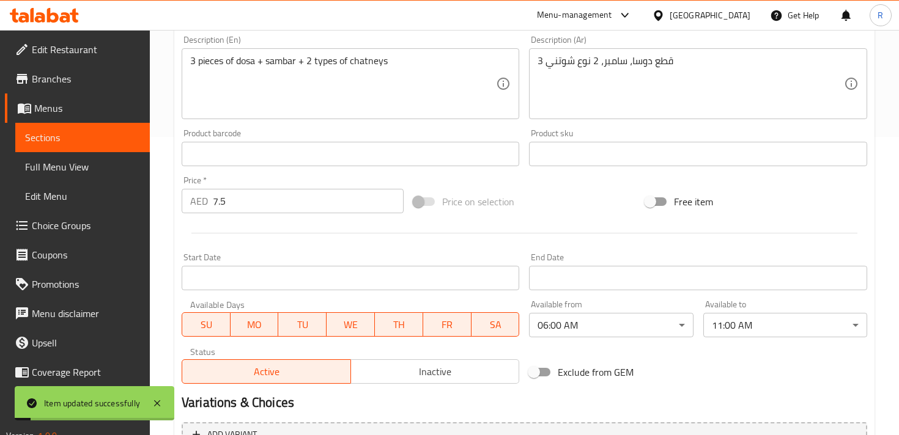
scroll to position [76, 0]
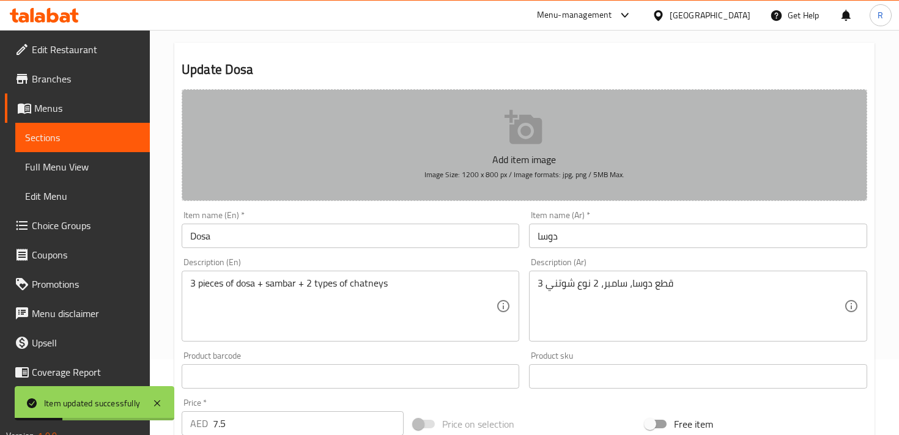
click at [591, 160] on p "Add item image" at bounding box center [525, 159] width 648 height 15
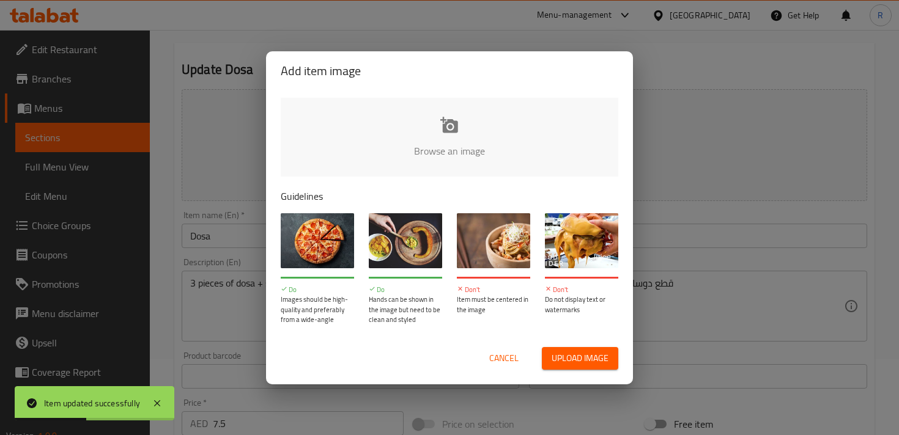
click at [777, 120] on div "Add item image Browse an image Guidelines Do Images should be high-quality and …" at bounding box center [449, 217] width 899 height 435
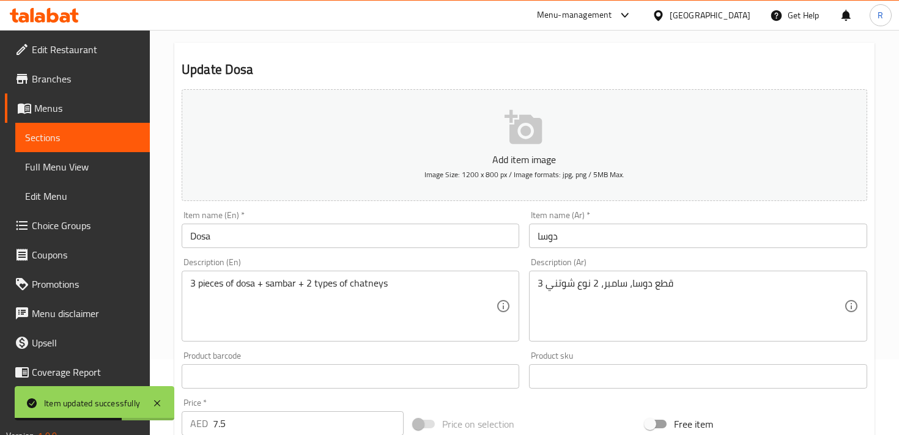
scroll to position [0, 0]
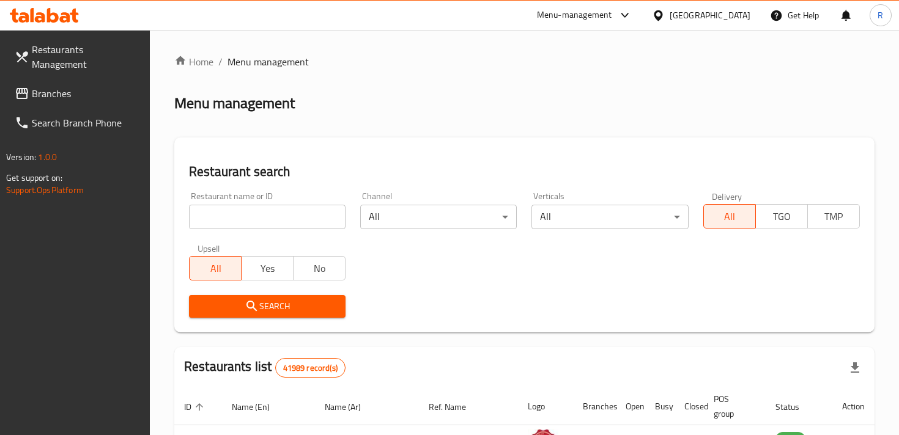
click at [263, 205] on input "search" at bounding box center [267, 217] width 157 height 24
type input "13781"
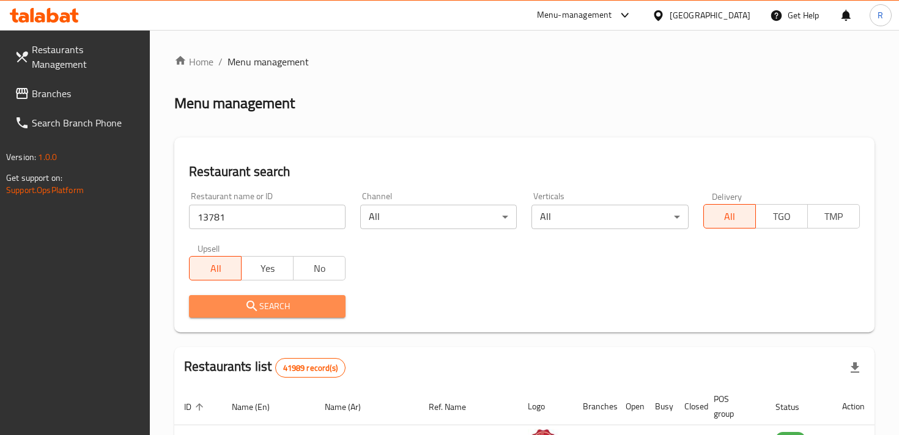
click at [298, 299] on span "Search" at bounding box center [267, 306] width 137 height 15
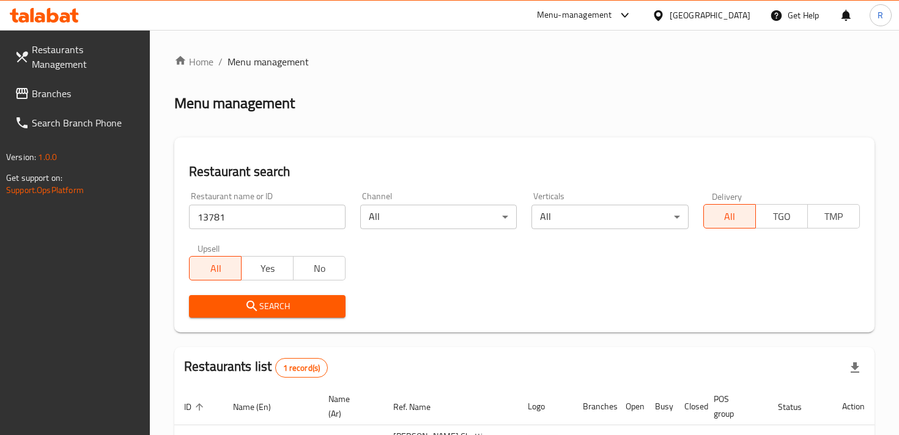
scroll to position [100, 0]
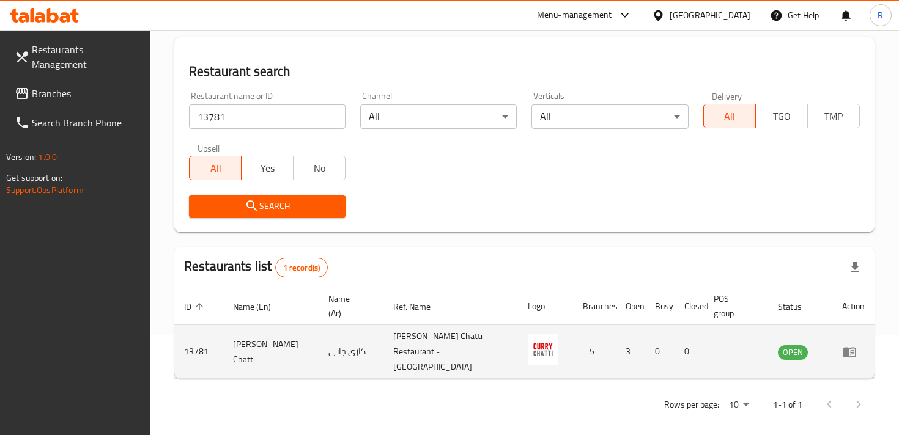
click at [844, 347] on icon "enhanced table" at bounding box center [849, 352] width 13 height 10
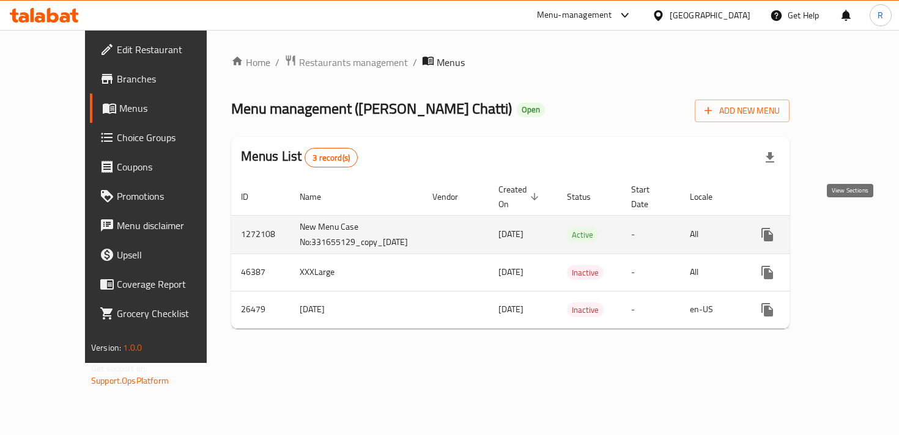
click at [854, 229] on icon "enhanced table" at bounding box center [855, 234] width 11 height 11
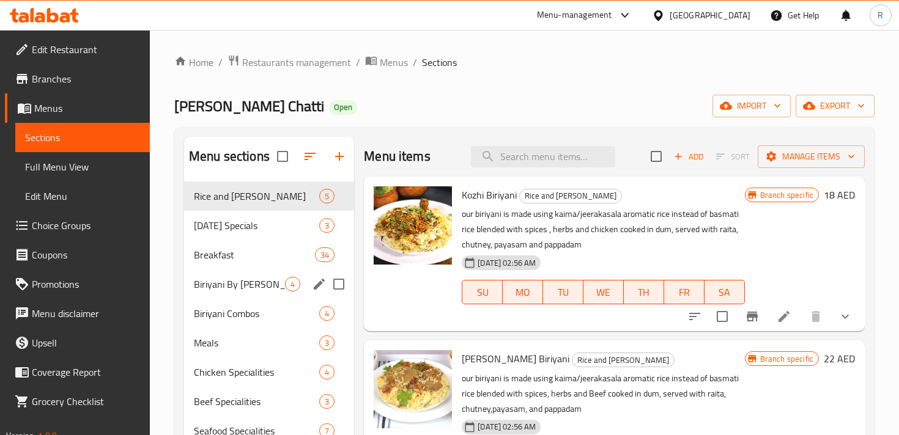
click at [281, 277] on span "Biriyani By [PERSON_NAME]" at bounding box center [239, 284] width 91 height 15
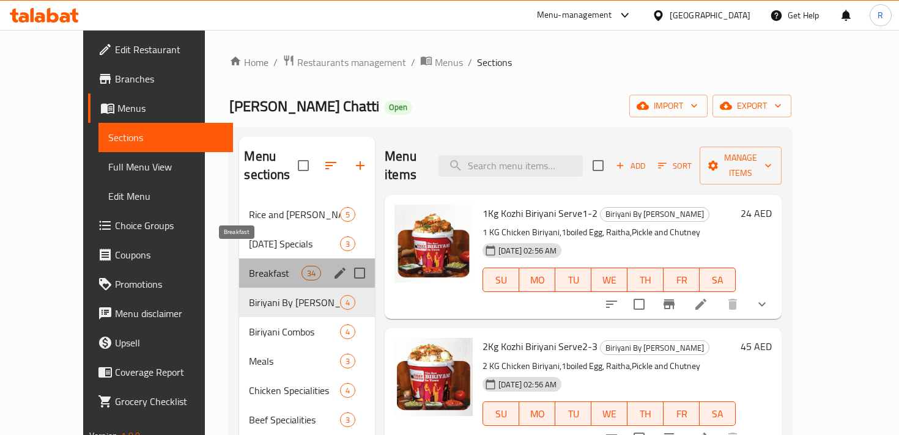
click at [260, 266] on span "Breakfast" at bounding box center [275, 273] width 52 height 15
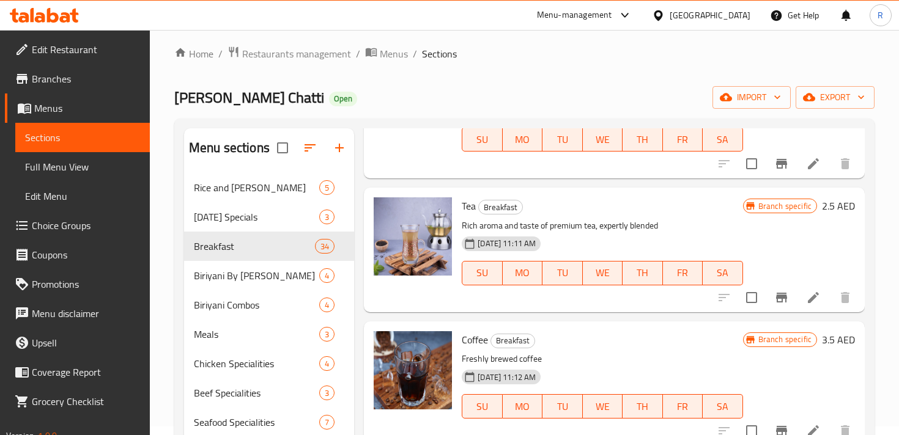
scroll to position [11, 0]
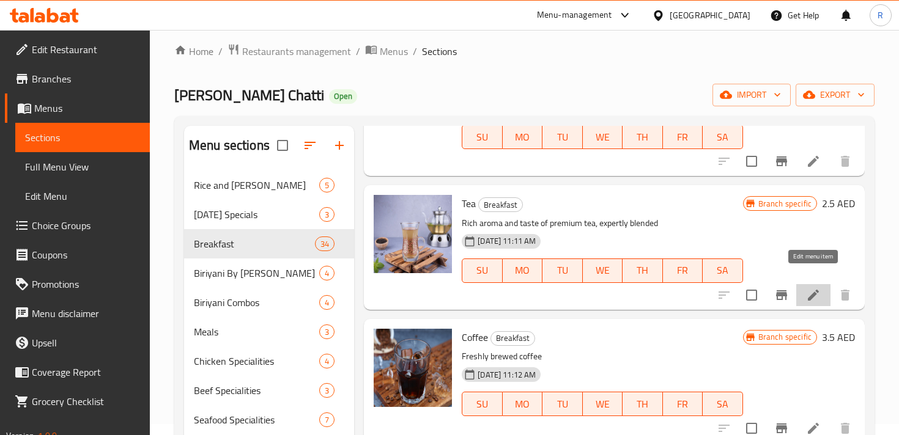
click at [808, 288] on icon at bounding box center [813, 295] width 15 height 15
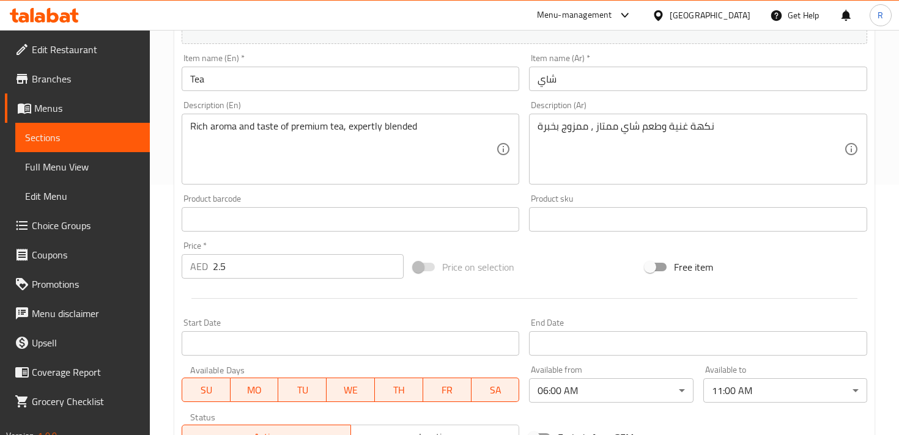
scroll to position [303, 0]
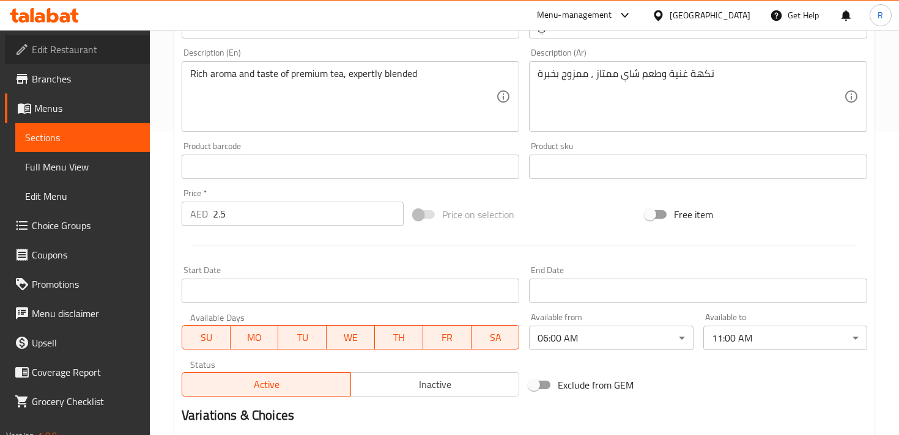
click at [85, 55] on span "Edit Restaurant" at bounding box center [86, 49] width 108 height 15
